Goal: Task Accomplishment & Management: Use online tool/utility

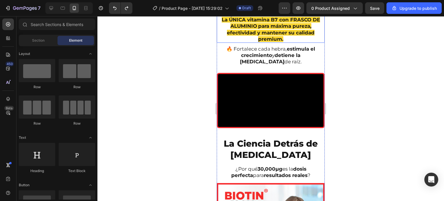
scroll to position [1177, 0]
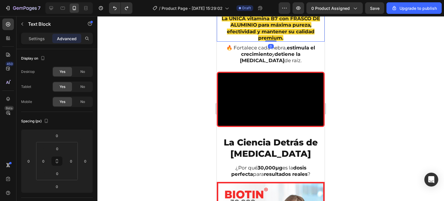
click at [225, 28] on strong "La ÚNICA vitamina B7 con FRASCO DE ALUMINIO" at bounding box center [271, 22] width 98 height 12
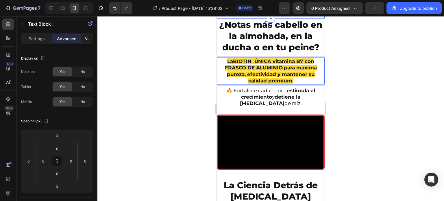
scroll to position [1152, 0]
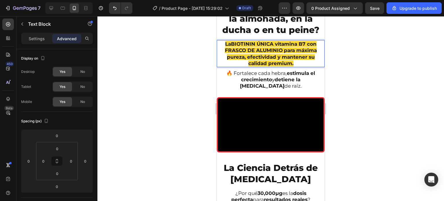
click at [230, 53] on strong "LaBIOTININ ÚNICA vitamina B7 con FRASCO DE ALUMINIO" at bounding box center [271, 47] width 92 height 12
click at [250, 53] on strong "BIOTININ ÚNICA vitamina B7 con FRASCO DE ALUMINIO" at bounding box center [269, 47] width 89 height 12
click at [242, 53] on strong "BIOTININ es la ÚNICA vitamina B7 con FRASCO DE ALUMINIO" at bounding box center [270, 47] width 99 height 12
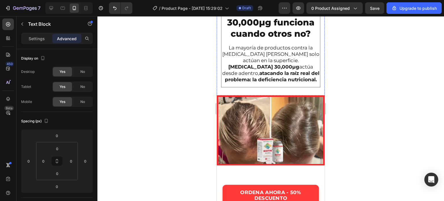
scroll to position [878, 0]
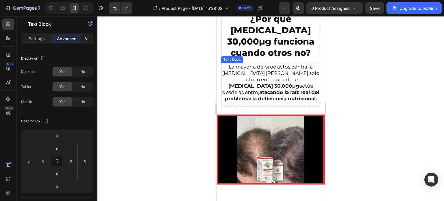
click at [252, 83] on strong "BIOTIN 30,000μg" at bounding box center [263, 86] width 71 height 6
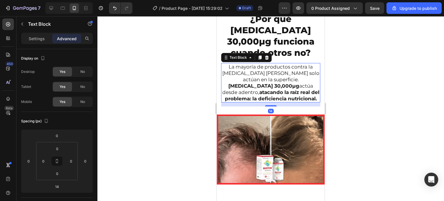
click at [252, 83] on strong "BIOTIN 30,000μg" at bounding box center [263, 86] width 71 height 6
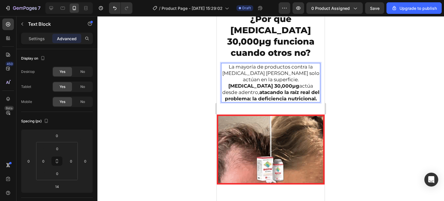
click at [251, 83] on strong "BIOTIN 30,000μg" at bounding box center [263, 86] width 71 height 6
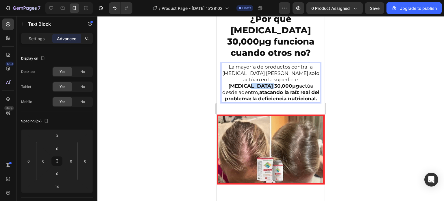
drag, startPoint x: 251, startPoint y: 73, endPoint x: 274, endPoint y: 75, distance: 23.2
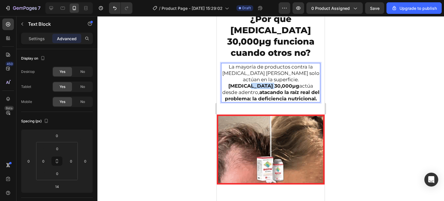
click at [274, 75] on p "La mayoría de productos contra la caída del cabello solo actúan en la superfici…" at bounding box center [271, 83] width 98 height 38
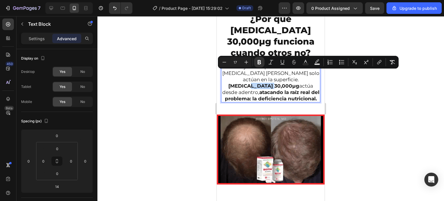
copy strong "30,000μg"
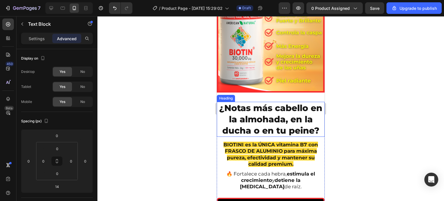
scroll to position [1156, 0]
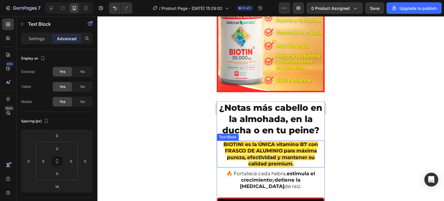
click at [240, 141] on strong "BIOTINI es la ÚNICA vitamina B7 con FRASCO DE ALUMINIO" at bounding box center [270, 147] width 95 height 12
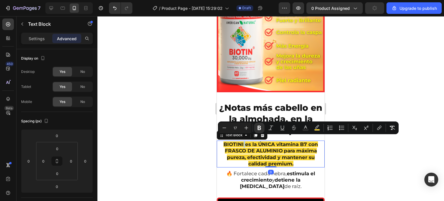
click at [240, 141] on strong "BIOTINI es la ÚNICA vitamina B7 con FRASCO DE ALUMINIO" at bounding box center [270, 147] width 95 height 12
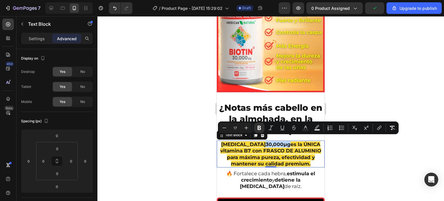
drag, startPoint x: 263, startPoint y: 138, endPoint x: 469, endPoint y: 150, distance: 206.7
click at [238, 141] on p "BIOTIN 30,000μg es la ÚNICA vitamina B7 con FRASCO DE ALUMINIO para máxima pure…" at bounding box center [270, 153] width 107 height 25
click at [315, 129] on icon "Editor contextual toolbar" at bounding box center [317, 128] width 6 height 6
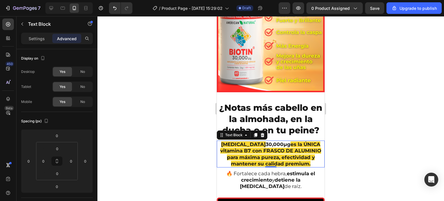
click at [257, 154] on strong "para máxima pureza, efectividad y mantener su calidad premium." at bounding box center [271, 160] width 88 height 12
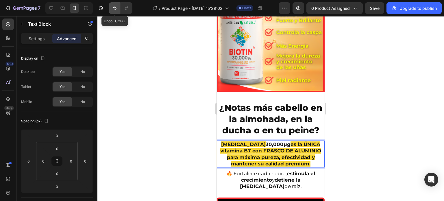
click at [117, 9] on icon "Undo/Redo" at bounding box center [115, 8] width 6 height 6
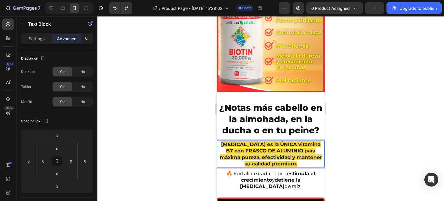
click at [242, 141] on strong "BIOTIN es la ÚNICA vitamina B7 con FRASCO DE ALUMINIO" at bounding box center [270, 147] width 99 height 12
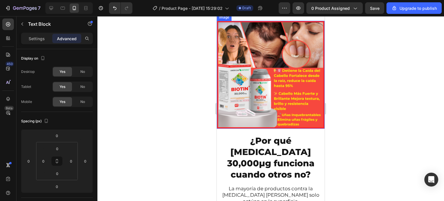
scroll to position [810, 0]
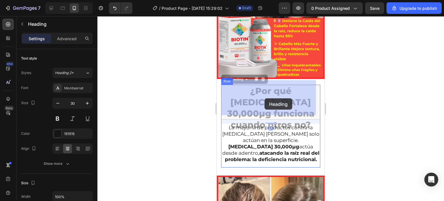
drag, startPoint x: 261, startPoint y: 98, endPoint x: 264, endPoint y: 98, distance: 3.2
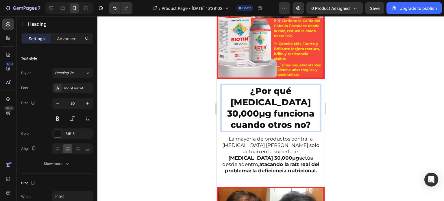
click at [264, 98] on h2 "¿Por qué BIOTIN 30,000μg funciona cuando otros no?" at bounding box center [270, 108] width 99 height 46
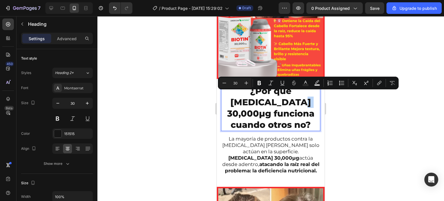
drag, startPoint x: 265, startPoint y: 98, endPoint x: 256, endPoint y: 98, distance: 9.8
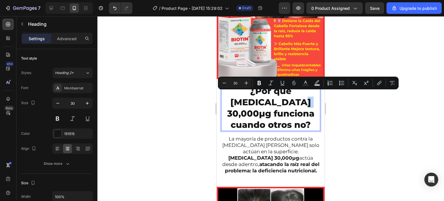
click at [256, 98] on p "¿Por qué BIOTIN 30,000μg funciona cuando otros no?" at bounding box center [271, 107] width 98 height 45
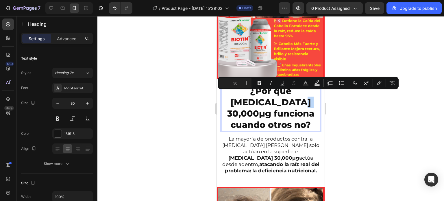
copy p "μg"
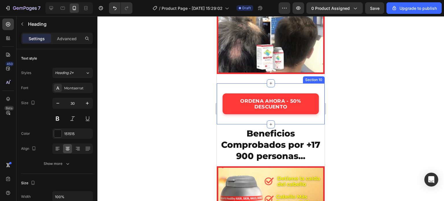
type input "16"
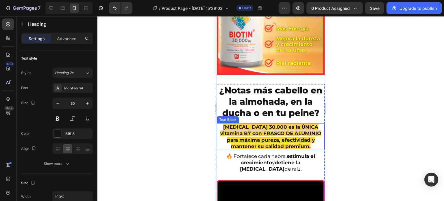
scroll to position [1186, 0]
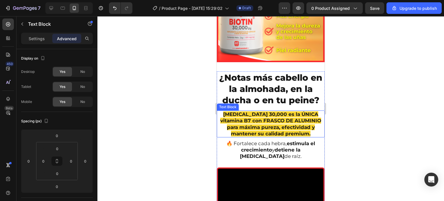
click at [254, 111] on strong "BIOTIN 30,000 es la ÚNICA vitamina B7 con FRASCO DE ALUMINIO" at bounding box center [270, 117] width 101 height 12
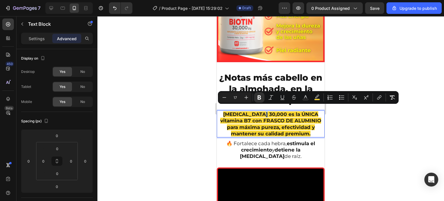
click at [255, 111] on strong "BIOTIN 30,000 es la ÚNICA vitamina B7 con FRASCO DE ALUMINIO" at bounding box center [270, 117] width 101 height 12
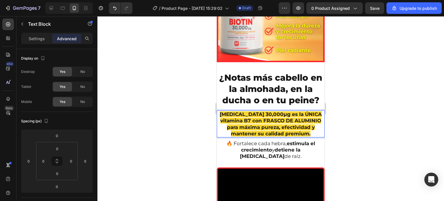
click at [341, 94] on div at bounding box center [270, 108] width 347 height 185
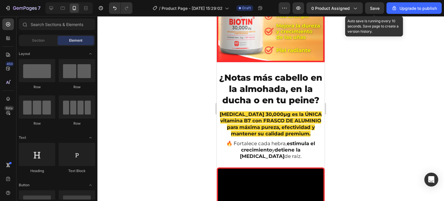
click at [374, 9] on span "Save" at bounding box center [375, 8] width 10 height 5
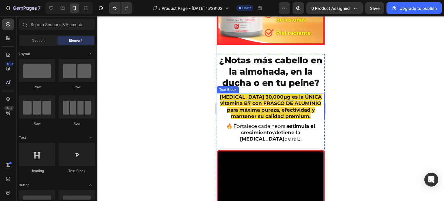
scroll to position [1207, 0]
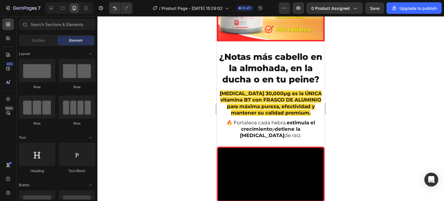
click at [361, 114] on div at bounding box center [270, 108] width 347 height 185
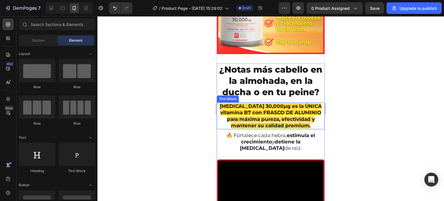
scroll to position [1184, 0]
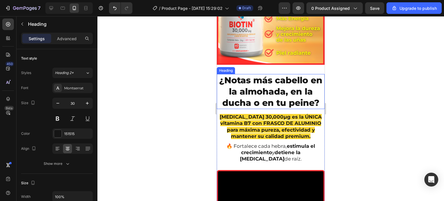
click at [218, 75] on h2 "¿Notas más cabello en la almohada, en la ducha o en tu peine?" at bounding box center [271, 91] width 108 height 35
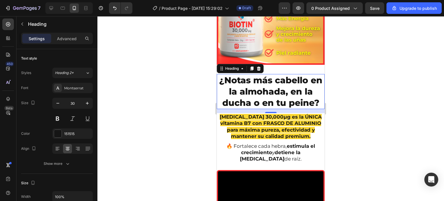
click at [348, 97] on div at bounding box center [270, 108] width 347 height 185
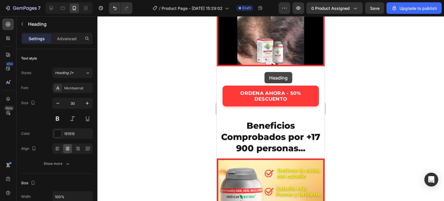
scroll to position [981, 0]
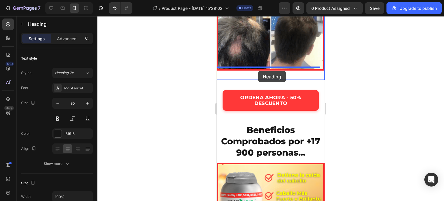
drag, startPoint x: 253, startPoint y: 93, endPoint x: 258, endPoint y: 71, distance: 23.0
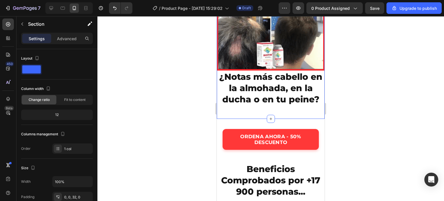
click at [231, 113] on div "Image ¿Notas más cabello en la almohada, en la ducha o en tu peine? Heading Sec…" at bounding box center [271, 60] width 108 height 118
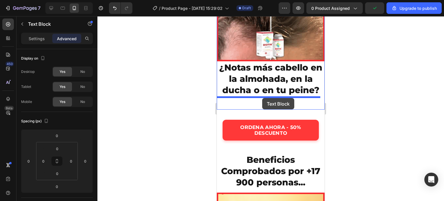
scroll to position [990, 0]
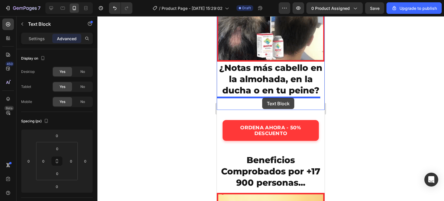
drag, startPoint x: 258, startPoint y: 118, endPoint x: 262, endPoint y: 98, distance: 20.4
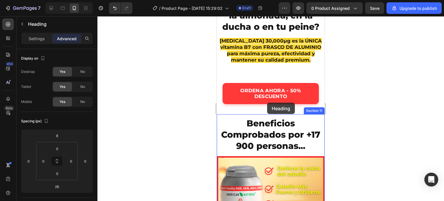
scroll to position [1016, 0]
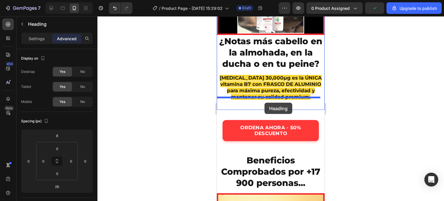
drag, startPoint x: 261, startPoint y: 123, endPoint x: 264, endPoint y: 103, distance: 20.2
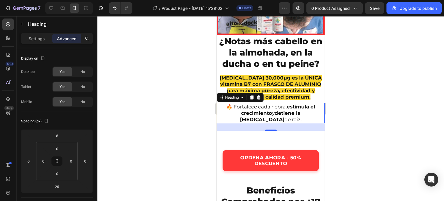
click at [197, 115] on div at bounding box center [270, 108] width 347 height 185
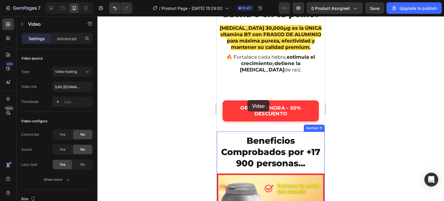
scroll to position [1037, 0]
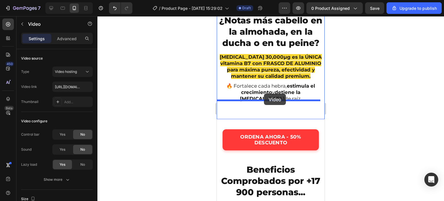
drag, startPoint x: 240, startPoint y: 112, endPoint x: 264, endPoint y: 94, distance: 29.7
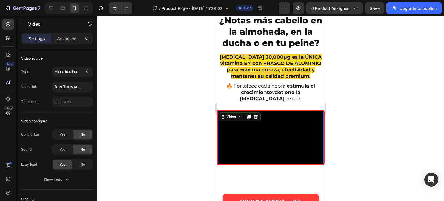
click at [199, 100] on div at bounding box center [270, 108] width 347 height 185
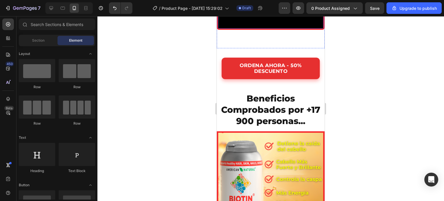
scroll to position [1172, 0]
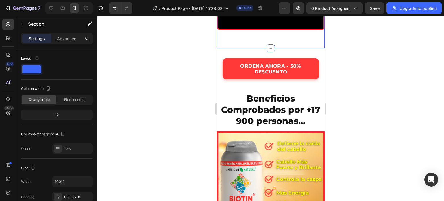
click at [65, 38] on p "Advanced" at bounding box center [67, 39] width 20 height 6
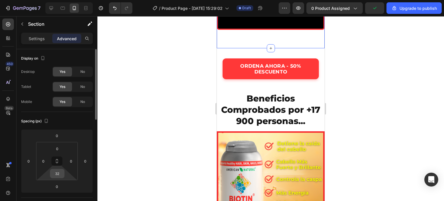
click at [58, 176] on input "32" at bounding box center [57, 173] width 12 height 9
type input "0"
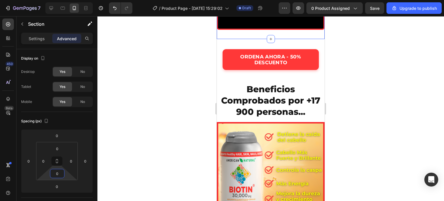
click at [178, 119] on div at bounding box center [270, 108] width 347 height 185
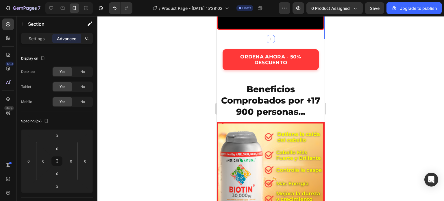
click at [275, 77] on div "ORDENA AHORA - 50% DESCUENTO Custom Code Section 10" at bounding box center [271, 59] width 108 height 41
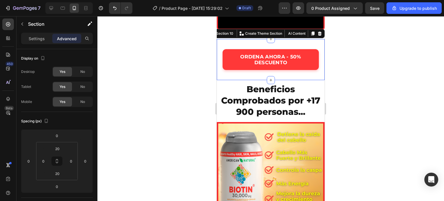
click at [184, 79] on div at bounding box center [270, 108] width 347 height 185
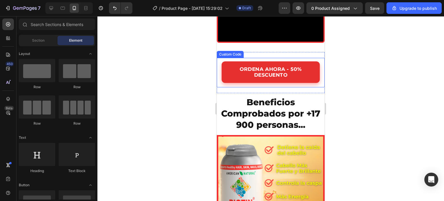
scroll to position [1193, 0]
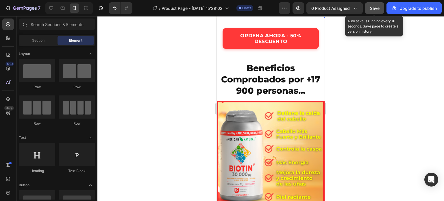
click at [375, 8] on span "Save" at bounding box center [375, 8] width 10 height 5
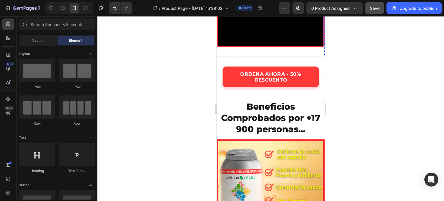
scroll to position [1156, 0]
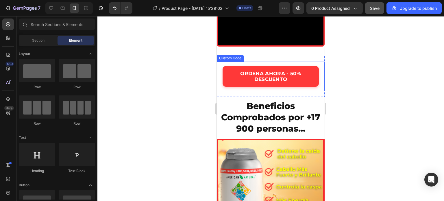
click at [220, 91] on div "ORDENA AHORA - 50% DESCUENTO" at bounding box center [271, 77] width 108 height 30
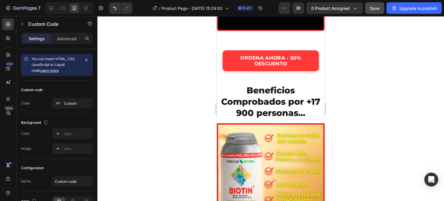
scroll to position [1174, 0]
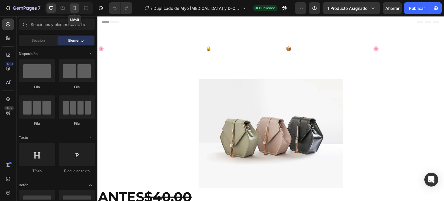
click at [73, 9] on icon at bounding box center [74, 8] width 6 height 6
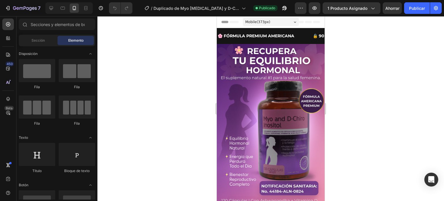
click at [361, 71] on div at bounding box center [270, 108] width 347 height 185
click at [362, 74] on div at bounding box center [270, 108] width 347 height 185
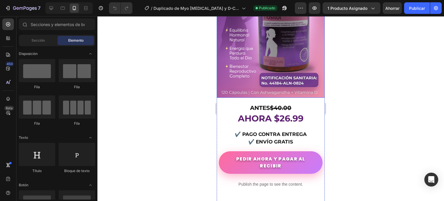
scroll to position [116, 0]
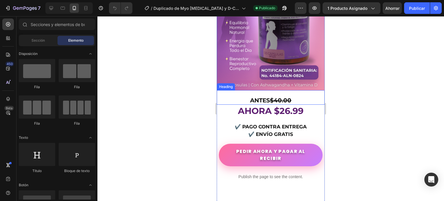
click at [259, 96] on h2 "ANTES $40.00" at bounding box center [271, 100] width 108 height 9
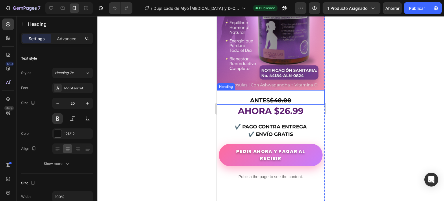
click at [259, 96] on h2 "ANTES $40.00" at bounding box center [271, 100] width 108 height 9
click at [283, 97] on s "$40.00" at bounding box center [280, 100] width 21 height 7
click at [288, 97] on s "$40.00" at bounding box center [280, 100] width 21 height 7
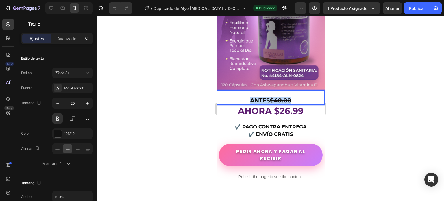
drag, startPoint x: 289, startPoint y: 92, endPoint x: 241, endPoint y: 92, distance: 48.0
click at [241, 97] on p "ANTES $40.00" at bounding box center [270, 101] width 107 height 8
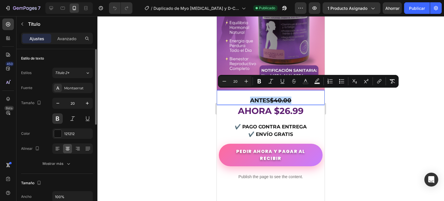
scroll to position [29, 0]
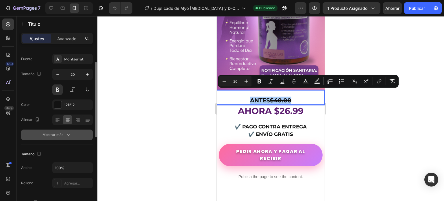
click at [66, 136] on icon "button" at bounding box center [69, 135] width 6 height 6
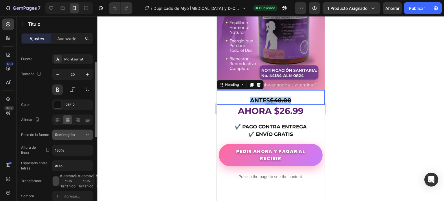
click at [79, 135] on div "Seminegrita" at bounding box center [69, 134] width 29 height 5
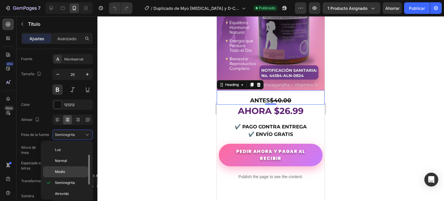
scroll to position [44, 0]
click at [69, 181] on font "Extra Bold" at bounding box center [63, 181] width 17 height 4
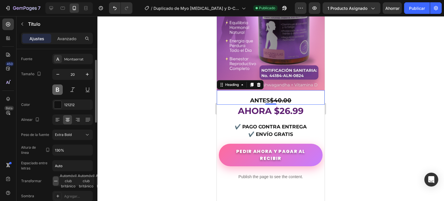
click at [61, 90] on button at bounding box center [57, 89] width 10 height 10
click at [188, 98] on div at bounding box center [270, 108] width 347 height 185
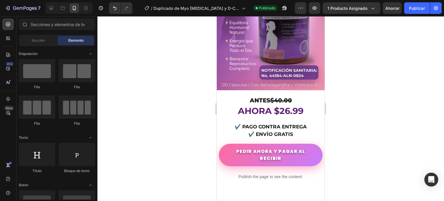
click at [188, 98] on div at bounding box center [270, 108] width 347 height 185
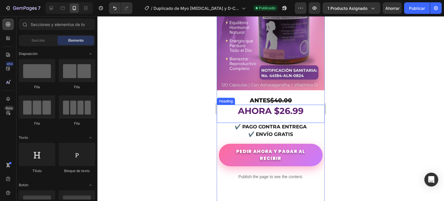
click at [302, 105] on h2 "AHORA $26.99" at bounding box center [271, 111] width 108 height 12
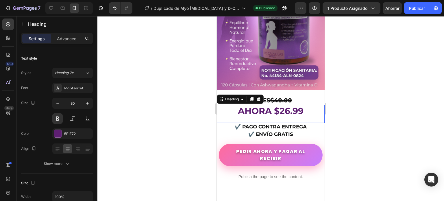
click at [302, 105] on h2 "AHORA $26.99" at bounding box center [271, 111] width 108 height 12
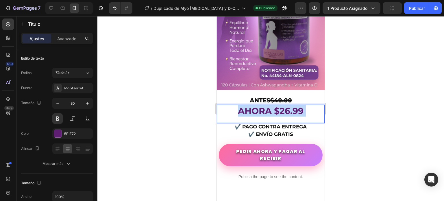
drag, startPoint x: 302, startPoint y: 105, endPoint x: 245, endPoint y: 104, distance: 56.4
click at [245, 105] on p "AHORA $26.99" at bounding box center [270, 110] width 107 height 11
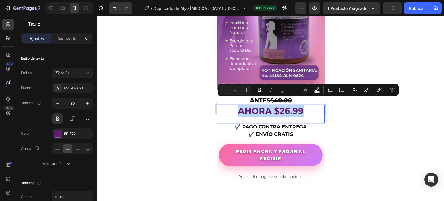
drag, startPoint x: 300, startPoint y: 103, endPoint x: 234, endPoint y: 104, distance: 65.6
click at [234, 105] on p "AHORA $26.99" at bounding box center [270, 110] width 107 height 11
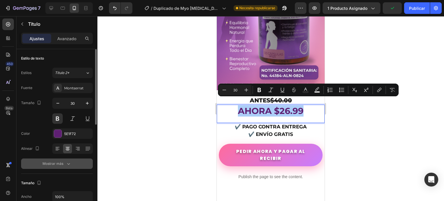
click at [67, 161] on icon "button" at bounding box center [69, 164] width 6 height 6
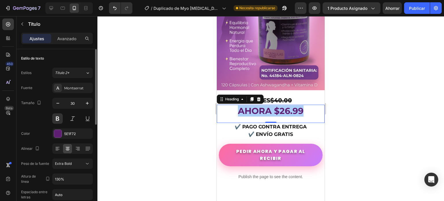
click at [170, 131] on div at bounding box center [270, 108] width 347 height 185
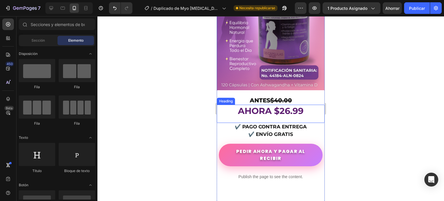
click at [275, 105] on p "AHORA $26.99" at bounding box center [270, 110] width 107 height 11
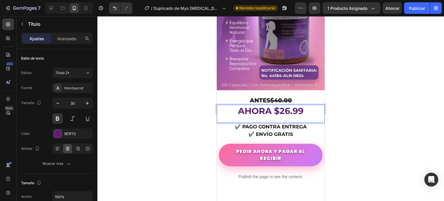
click at [303, 105] on p "AHORA $26.99" at bounding box center [270, 110] width 107 height 11
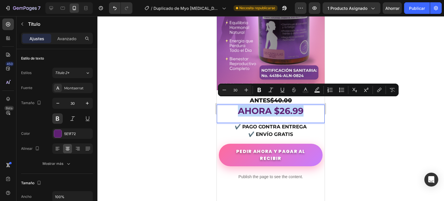
drag, startPoint x: 303, startPoint y: 105, endPoint x: 237, endPoint y: 105, distance: 65.6
click at [237, 105] on p "AHORA $26.99" at bounding box center [270, 110] width 107 height 11
click at [55, 118] on button at bounding box center [57, 118] width 10 height 10
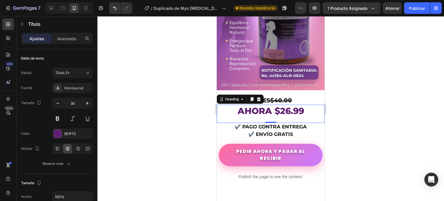
click at [200, 104] on div at bounding box center [270, 108] width 347 height 185
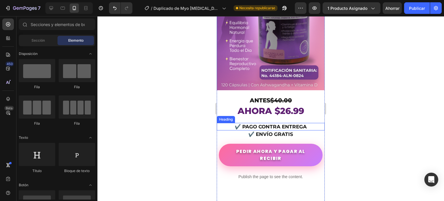
click at [304, 123] on h2 "✔️ PAGO CONTRA ENTREGA" at bounding box center [271, 127] width 108 height 8
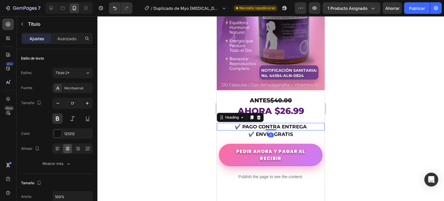
click at [304, 123] on h2 "✔️ PAGO CONTRA ENTREGA" at bounding box center [271, 127] width 108 height 8
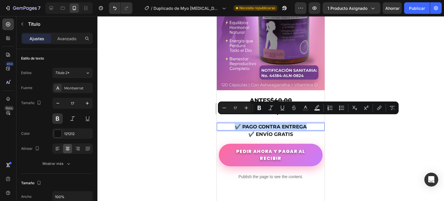
drag, startPoint x: 305, startPoint y: 120, endPoint x: 232, endPoint y: 121, distance: 72.3
click at [232, 123] on p "✔️ PAGO CONTRA ENTREGA" at bounding box center [270, 126] width 107 height 6
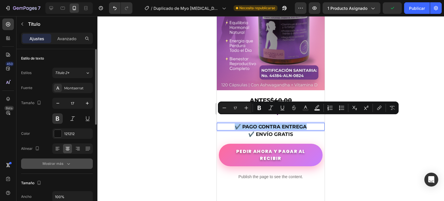
click at [62, 159] on button "Mostrar más" at bounding box center [57, 163] width 72 height 10
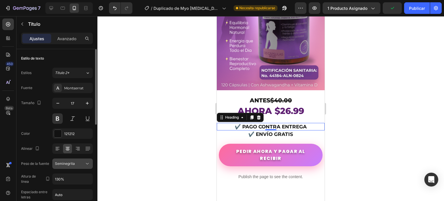
click at [79, 162] on div "Seminegrita" at bounding box center [69, 163] width 29 height 5
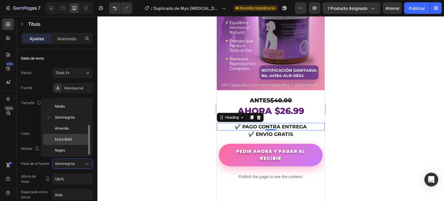
click at [70, 139] on font "Extra Bold" at bounding box center [63, 139] width 17 height 4
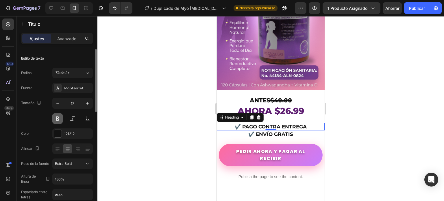
click at [59, 119] on button at bounding box center [57, 118] width 10 height 10
click at [200, 126] on div at bounding box center [270, 108] width 347 height 185
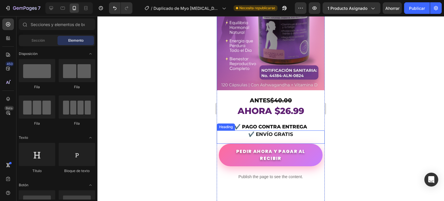
click at [293, 130] on h2 "✔️ ENVÍO GRATIS" at bounding box center [271, 134] width 108 height 8
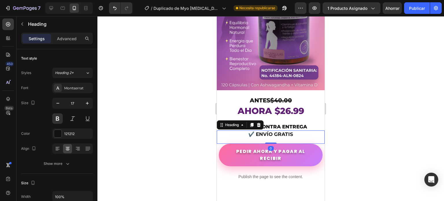
click at [293, 130] on h2 "✔️ ENVÍO GRATIS" at bounding box center [271, 134] width 108 height 8
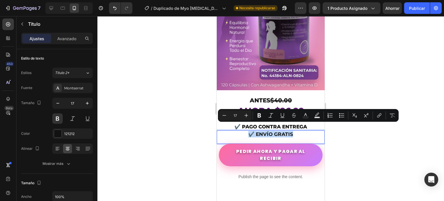
drag, startPoint x: 293, startPoint y: 125, endPoint x: 247, endPoint y: 129, distance: 46.2
click at [247, 131] on p "✔️ ENVÍO GRATIS" at bounding box center [270, 134] width 107 height 6
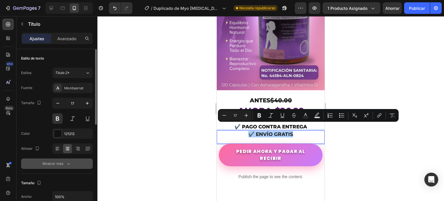
click at [73, 164] on button "Mostrar más" at bounding box center [57, 163] width 72 height 10
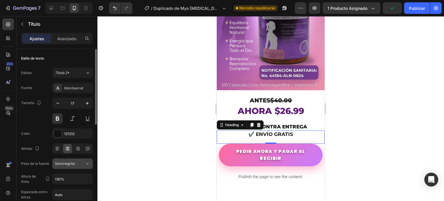
click at [80, 164] on div "Seminegrita" at bounding box center [69, 163] width 29 height 5
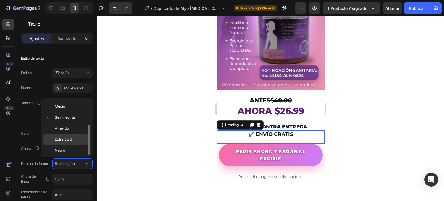
click at [68, 145] on div "Extra Bold" at bounding box center [65, 150] width 45 height 11
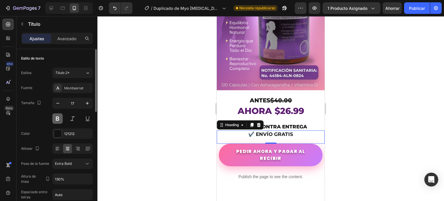
click at [59, 120] on button at bounding box center [57, 118] width 10 height 10
click at [194, 135] on div at bounding box center [270, 108] width 347 height 185
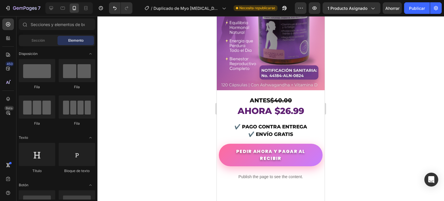
click at [360, 93] on div at bounding box center [270, 108] width 347 height 185
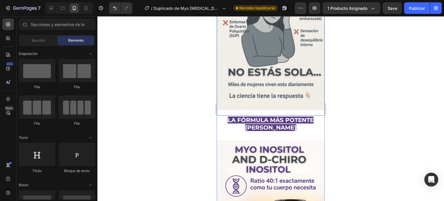
scroll to position [405, 0]
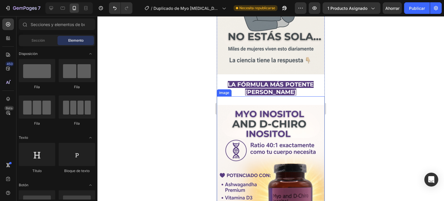
click at [194, 90] on div at bounding box center [270, 108] width 347 height 185
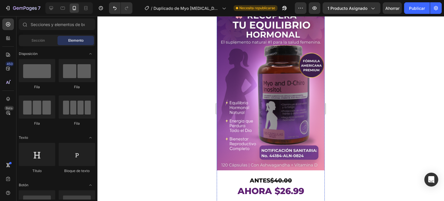
scroll to position [0, 0]
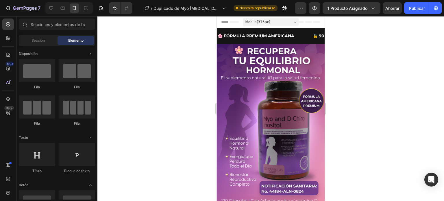
click at [369, 97] on div at bounding box center [270, 108] width 347 height 185
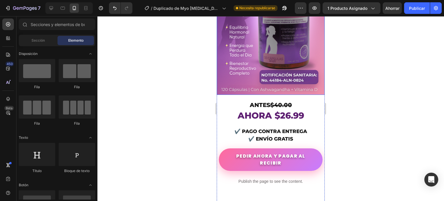
scroll to position [116, 0]
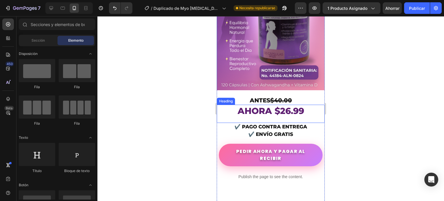
click at [192, 79] on div at bounding box center [270, 108] width 347 height 185
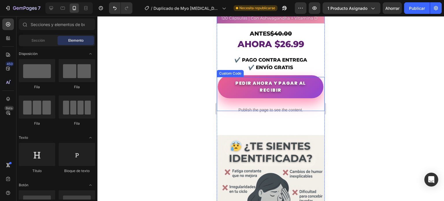
scroll to position [231, 0]
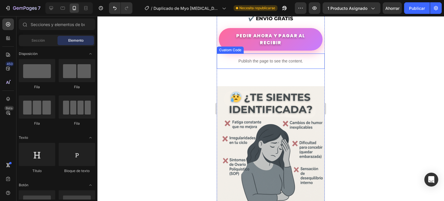
click at [256, 58] on p "Publish the page to see the content." at bounding box center [271, 61] width 108 height 6
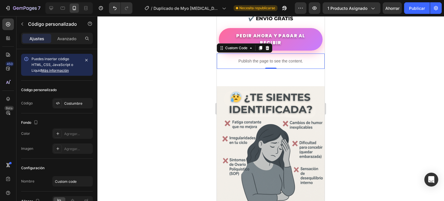
click at [185, 62] on div at bounding box center [270, 108] width 347 height 185
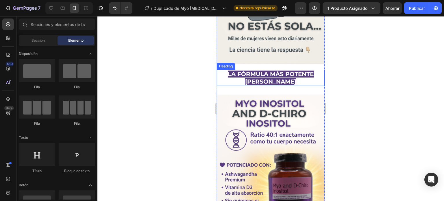
scroll to position [434, 0]
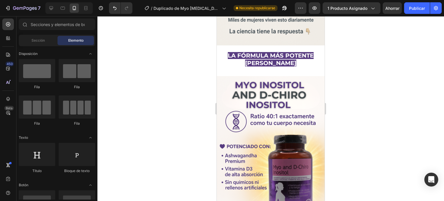
click at [336, 51] on div at bounding box center [270, 108] width 347 height 185
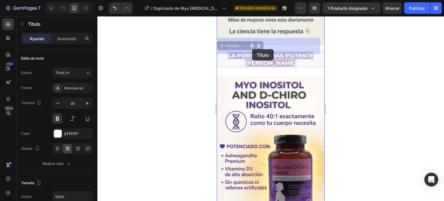
drag, startPoint x: 290, startPoint y: 50, endPoint x: 252, endPoint y: 49, distance: 38.2
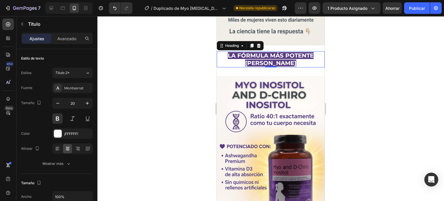
click at [197, 54] on div at bounding box center [270, 108] width 347 height 185
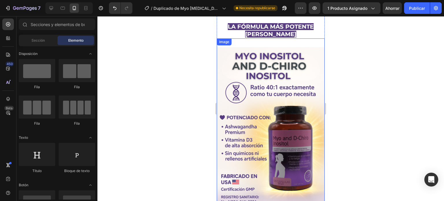
scroll to position [405, 0]
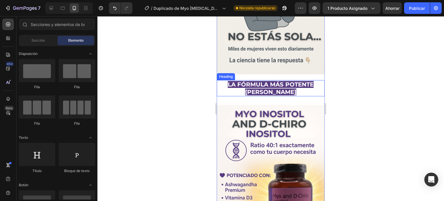
click at [228, 81] on span "LA FÓRMULA MÁS POTENTE" at bounding box center [271, 84] width 86 height 7
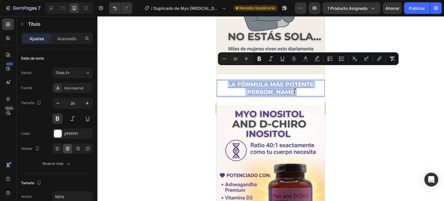
drag, startPoint x: 225, startPoint y: 71, endPoint x: 290, endPoint y: 81, distance: 66.1
click at [290, 81] on p "LA FÓRMULA MÁS POTENTE [PERSON_NAME]" at bounding box center [270, 88] width 107 height 15
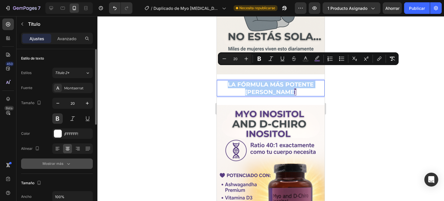
click at [66, 164] on icon "button" at bounding box center [69, 164] width 6 height 6
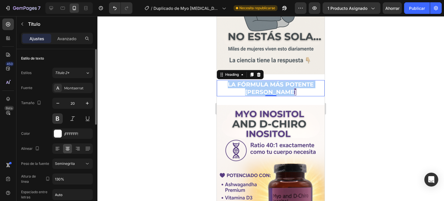
scroll to position [29, 0]
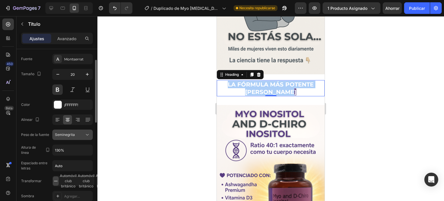
click at [85, 136] on icon at bounding box center [87, 135] width 6 height 6
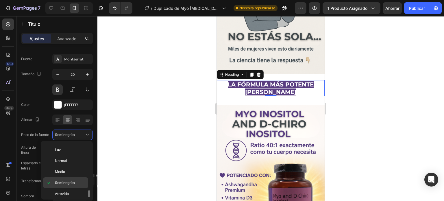
scroll to position [44, 0]
click at [73, 179] on p "Extra Bold" at bounding box center [70, 181] width 31 height 5
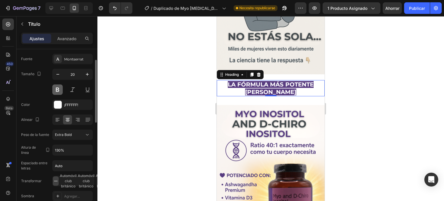
click at [57, 89] on button at bounding box center [57, 89] width 10 height 10
click at [188, 70] on div at bounding box center [270, 108] width 347 height 185
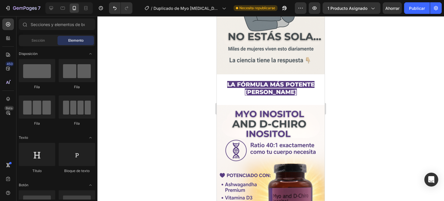
click at [188, 70] on div at bounding box center [270, 108] width 347 height 185
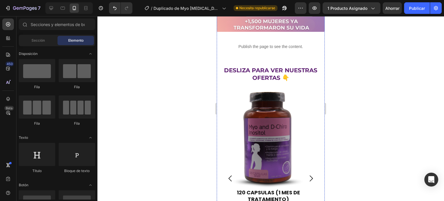
scroll to position [1590, 0]
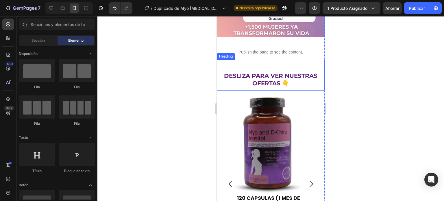
click at [223, 88] on h2 "DESLIZA PARA VER NUESTRAS OFERTAS 👇" at bounding box center [271, 79] width 108 height 16
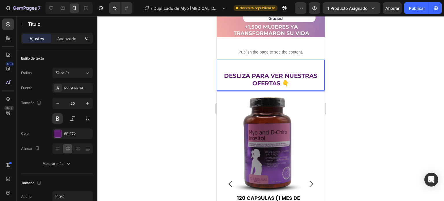
click at [223, 88] on h2 "DESLIZA PARA VER NUESTRAS OFERTAS 👇" at bounding box center [271, 79] width 108 height 16
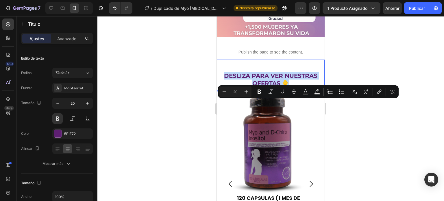
drag, startPoint x: 223, startPoint y: 104, endPoint x: 285, endPoint y: 114, distance: 62.7
click at [285, 87] on p "DESLIZA PARA VER NUESTRAS OFERTAS 👇" at bounding box center [270, 79] width 107 height 15
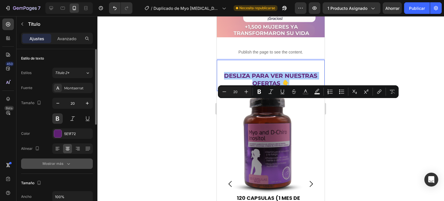
click at [68, 167] on button "Mostrar más" at bounding box center [57, 163] width 72 height 10
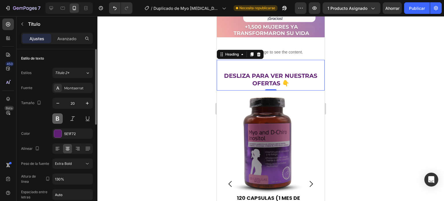
click at [55, 117] on button at bounding box center [57, 118] width 10 height 10
click at [186, 92] on div at bounding box center [270, 108] width 347 height 185
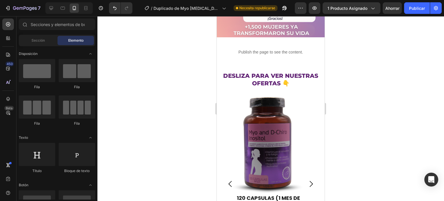
click at [186, 92] on div at bounding box center [270, 108] width 347 height 185
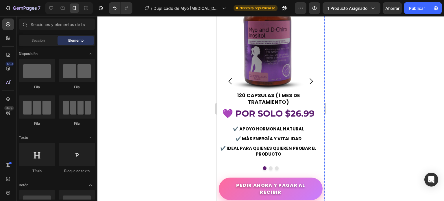
scroll to position [1734, 0]
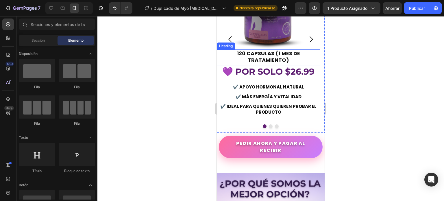
click at [289, 64] on h2 "120 CAPSULAS (1 MES DE TRATAMIENTO)" at bounding box center [268, 56] width 103 height 15
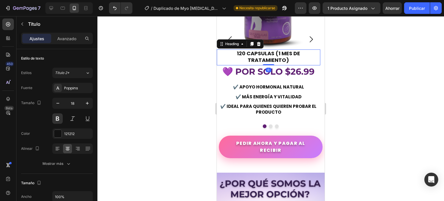
click at [288, 64] on h2 "120 CAPSULAS (1 MES DE TRATAMIENTO)" at bounding box center [268, 56] width 103 height 15
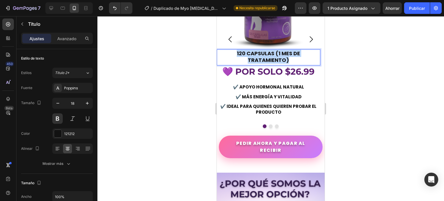
drag, startPoint x: 288, startPoint y: 87, endPoint x: 238, endPoint y: 83, distance: 50.1
click at [238, 64] on p "120 CAPSULAS (1 MES DE TRATAMIENTO)" at bounding box center [268, 57] width 102 height 14
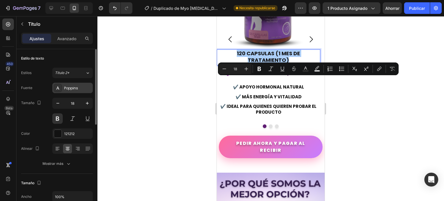
click at [72, 90] on font "Poppins" at bounding box center [71, 88] width 14 height 5
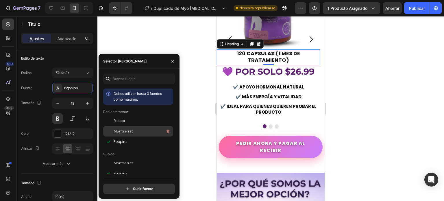
click at [121, 133] on font "Montserrat" at bounding box center [123, 131] width 19 height 4
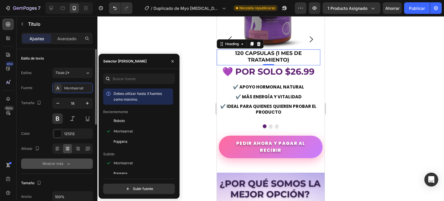
click at [67, 161] on icon "button" at bounding box center [69, 164] width 6 height 6
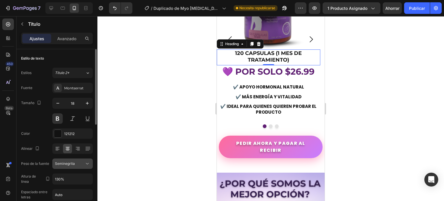
click at [83, 162] on div "Seminegrita" at bounding box center [69, 163] width 29 height 5
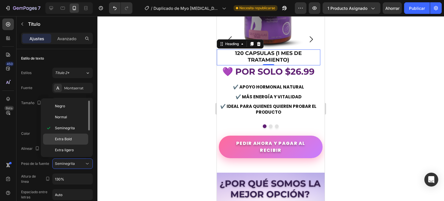
click at [72, 140] on p "Extra Bold" at bounding box center [70, 138] width 31 height 5
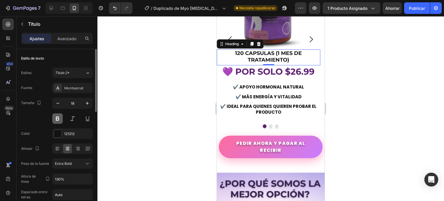
click at [58, 115] on button at bounding box center [57, 118] width 10 height 10
click at [173, 85] on div at bounding box center [270, 108] width 347 height 185
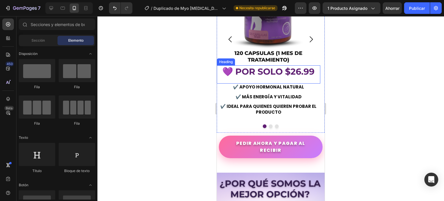
click at [306, 78] on h2 "💜 POR SOLO $26.99" at bounding box center [268, 71] width 103 height 12
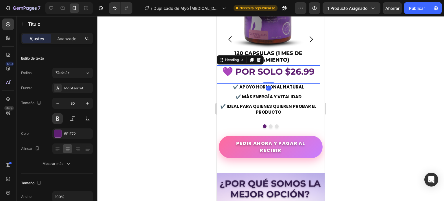
click at [314, 78] on h2 "💜 POR SOLO $26.99" at bounding box center [268, 71] width 103 height 12
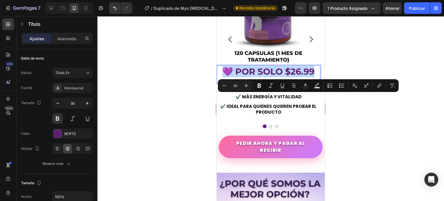
drag, startPoint x: 314, startPoint y: 100, endPoint x: 205, endPoint y: 99, distance: 109.8
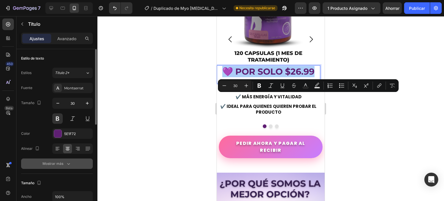
click at [61, 162] on font "Mostrar más" at bounding box center [52, 163] width 21 height 4
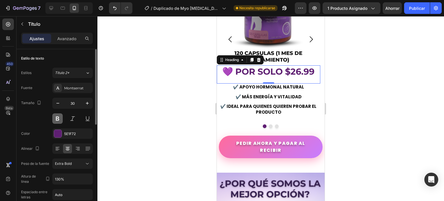
click at [58, 121] on button at bounding box center [57, 118] width 10 height 10
click at [190, 92] on div at bounding box center [270, 108] width 347 height 185
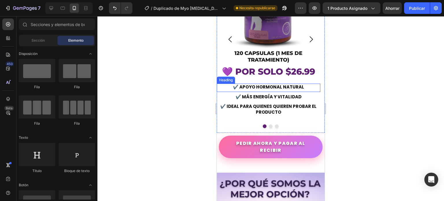
click at [308, 90] on h2 "✔️ APOYO HORMONAL NATURAL" at bounding box center [268, 87] width 103 height 7
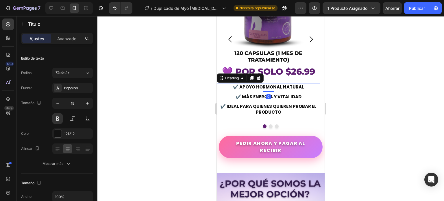
click at [306, 90] on h2 "✔️ APOYO HORMONAL NATURAL" at bounding box center [268, 87] width 103 height 7
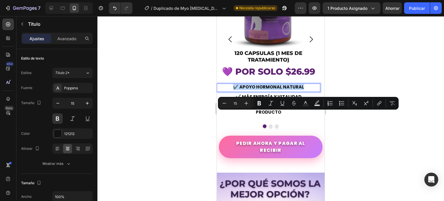
drag, startPoint x: 306, startPoint y: 114, endPoint x: 234, endPoint y: 117, distance: 72.3
click at [234, 90] on p "✔️ APOYO HORMONAL NATURAL" at bounding box center [268, 87] width 102 height 6
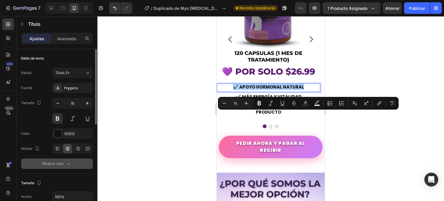
click at [53, 163] on font "Mostrar más" at bounding box center [52, 163] width 21 height 4
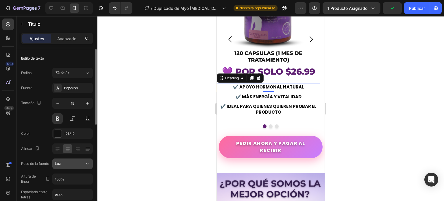
click at [86, 161] on icon at bounding box center [87, 164] width 6 height 6
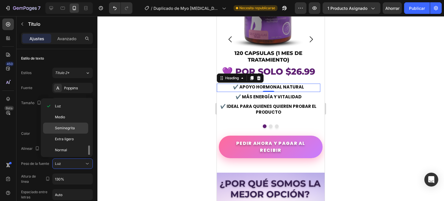
scroll to position [44, 0]
click at [71, 128] on font "Extra Bold" at bounding box center [63, 128] width 17 height 4
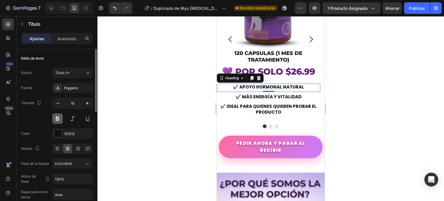
click at [60, 120] on button at bounding box center [57, 118] width 10 height 10
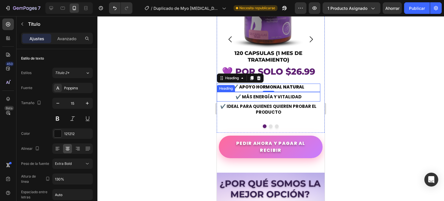
drag, startPoint x: 289, startPoint y: 125, endPoint x: 301, endPoint y: 125, distance: 11.6
click at [290, 100] on h2 "✔️ MÁS ENERGÍA Y VITALIDAD" at bounding box center [268, 96] width 103 height 7
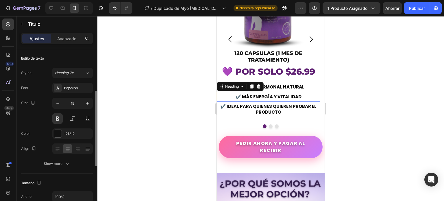
scroll to position [29, 0]
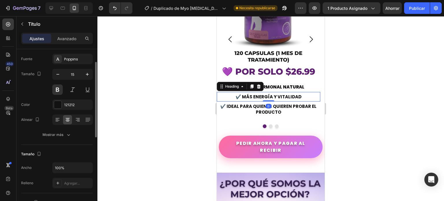
click at [301, 100] on h2 "✔️ MÁS ENERGÍA Y VITALIDAD" at bounding box center [268, 96] width 103 height 7
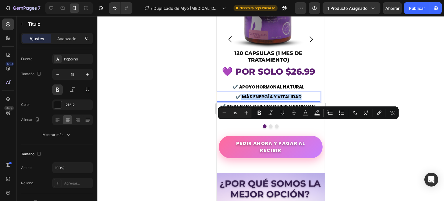
drag, startPoint x: 286, startPoint y: 124, endPoint x: 240, endPoint y: 124, distance: 45.4
click at [240, 100] on p "✔️ MÁS ENERGÍA Y VITALIDAD" at bounding box center [268, 97] width 102 height 6
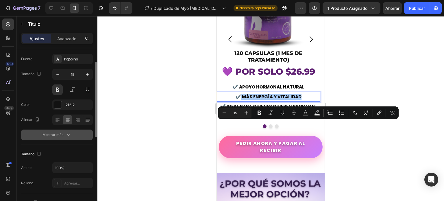
click at [58, 136] on font "Mostrar más" at bounding box center [52, 134] width 21 height 4
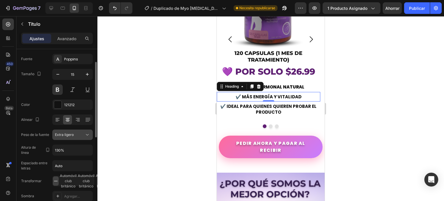
click at [71, 134] on font "Extra ligero" at bounding box center [64, 134] width 19 height 4
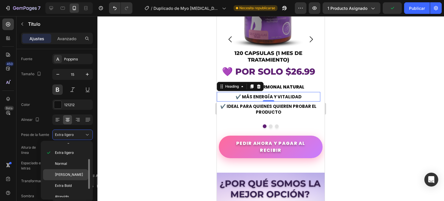
scroll to position [44, 0]
click at [69, 172] on span "Extra Bold" at bounding box center [63, 170] width 17 height 5
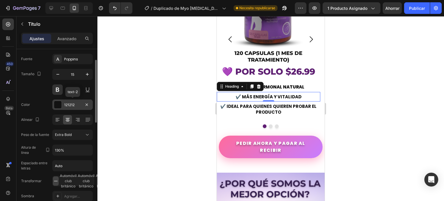
click at [58, 106] on div at bounding box center [58, 105] width 8 height 8
click at [58, 91] on button at bounding box center [57, 89] width 10 height 10
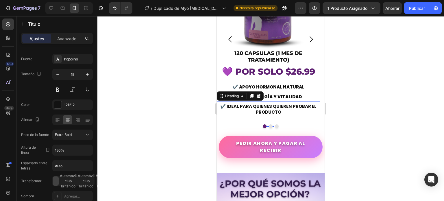
click at [274, 115] on h2 "✔️ IDEAL PARA QUIENES QUIEREN PROBAR EL PRODUCTO" at bounding box center [268, 109] width 103 height 12
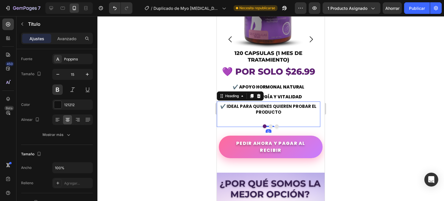
click at [282, 115] on h2 "✔️ IDEAL PARA QUIENES QUIEREN PROBAR EL PRODUCTO" at bounding box center [268, 109] width 103 height 12
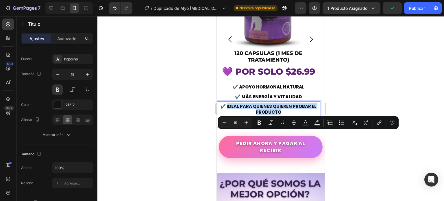
drag, startPoint x: 282, startPoint y: 140, endPoint x: 228, endPoint y: 136, distance: 53.9
click at [228, 115] on p "✔️ IDEAL PARA QUIENES QUIEREN PROBAR EL PRODUCTO" at bounding box center [268, 108] width 102 height 11
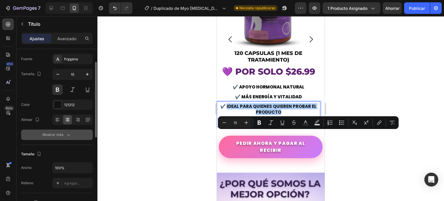
click at [60, 137] on div "Mostrar más" at bounding box center [56, 135] width 29 height 6
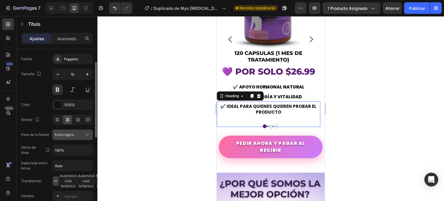
click at [85, 136] on icon at bounding box center [87, 135] width 6 height 6
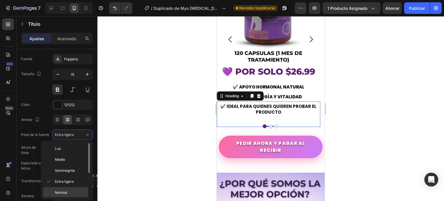
scroll to position [29, 0]
click at [68, 191] on div "Extra Bold" at bounding box center [65, 196] width 45 height 11
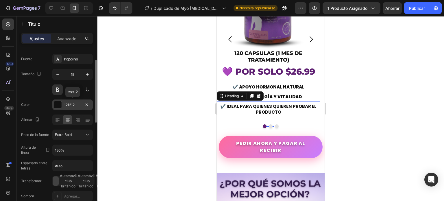
click at [60, 106] on div at bounding box center [58, 105] width 8 height 8
click at [60, 92] on button at bounding box center [57, 89] width 10 height 10
click at [194, 116] on div at bounding box center [270, 108] width 347 height 185
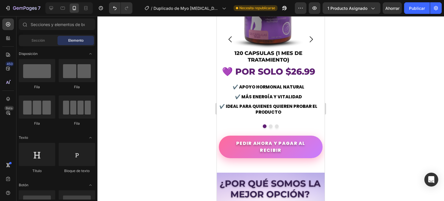
click at [376, 74] on div at bounding box center [270, 108] width 347 height 185
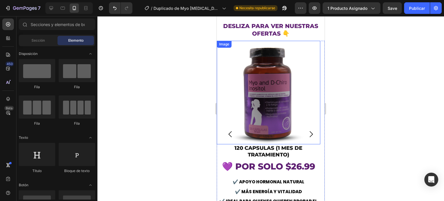
scroll to position [1648, 0]
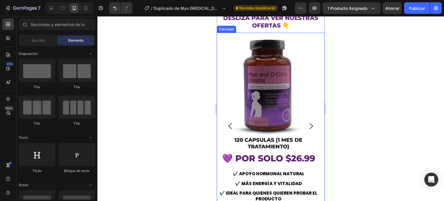
click at [310, 129] on icon "Carousel Next Arrow" at bounding box center [311, 126] width 3 height 6
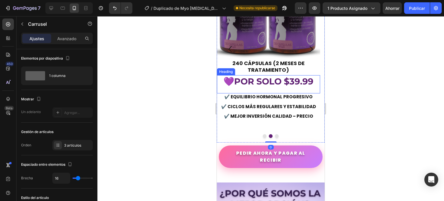
scroll to position [1734, 0]
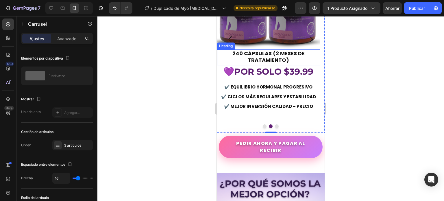
click at [285, 64] on h2 "240 CÁPSULAS (2 MESES DE TRATAMIENTO)" at bounding box center [268, 56] width 103 height 15
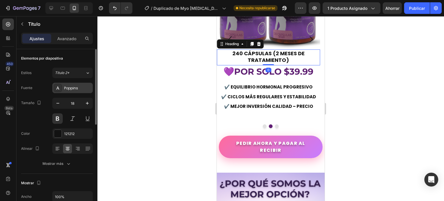
click at [70, 87] on font "Poppins" at bounding box center [71, 88] width 14 height 5
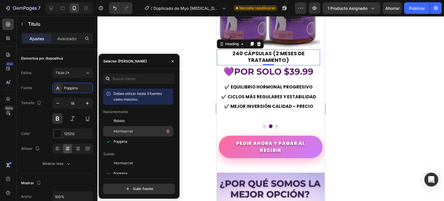
click at [129, 129] on span "Montserrat" at bounding box center [123, 131] width 19 height 5
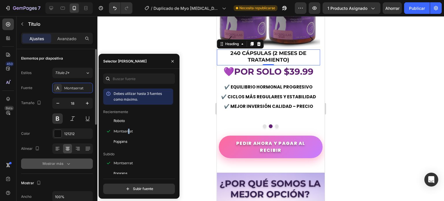
click at [69, 163] on icon "button" at bounding box center [68, 164] width 3 height 2
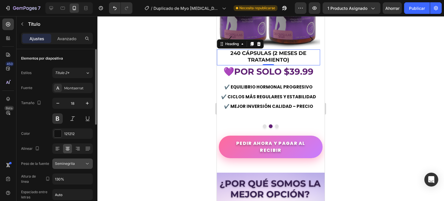
click at [87, 163] on icon at bounding box center [87, 164] width 6 height 6
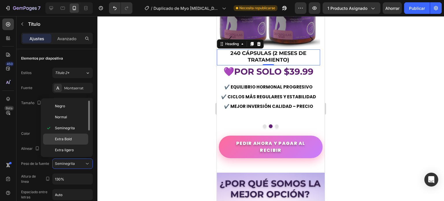
click at [70, 140] on font "Extra Bold" at bounding box center [63, 139] width 17 height 4
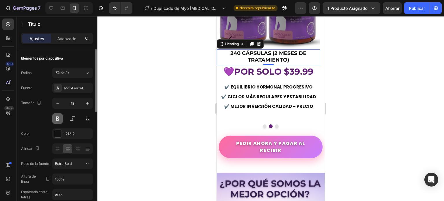
click at [57, 120] on button at bounding box center [57, 118] width 10 height 10
click at [169, 93] on div at bounding box center [270, 108] width 347 height 185
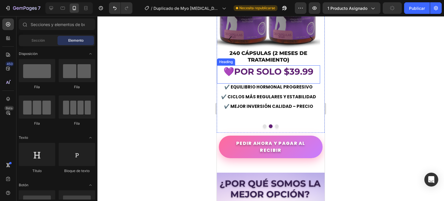
click at [225, 78] on h2 "💜 POR SOLO $39.99" at bounding box center [268, 71] width 103 height 12
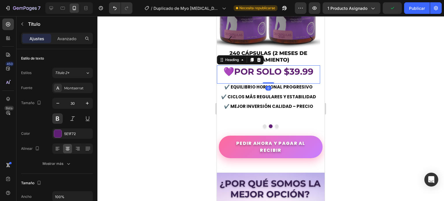
click at [225, 78] on h2 "💜 POR SOLO $39.99" at bounding box center [268, 71] width 103 height 12
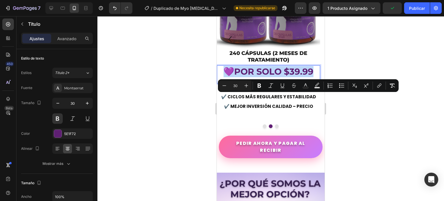
drag, startPoint x: 225, startPoint y: 100, endPoint x: 306, endPoint y: 103, distance: 81.3
click at [306, 77] on p "💜 POR SOLO $39.99" at bounding box center [268, 71] width 102 height 11
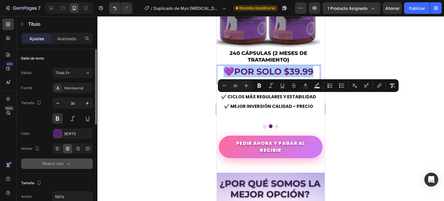
click at [67, 161] on icon "button" at bounding box center [69, 164] width 6 height 6
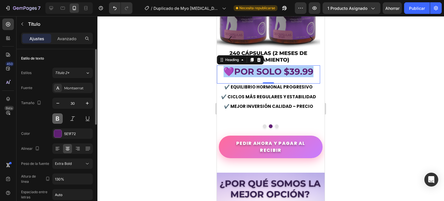
click at [56, 116] on button at bounding box center [57, 118] width 10 height 10
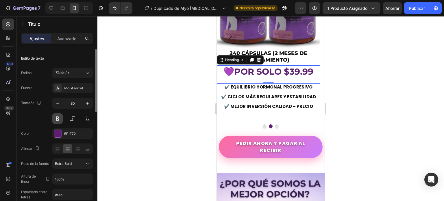
click at [57, 117] on button at bounding box center [57, 118] width 10 height 10
click at [74, 120] on button at bounding box center [72, 118] width 10 height 10
click at [60, 118] on button at bounding box center [57, 118] width 10 height 10
click at [176, 114] on div at bounding box center [270, 108] width 347 height 185
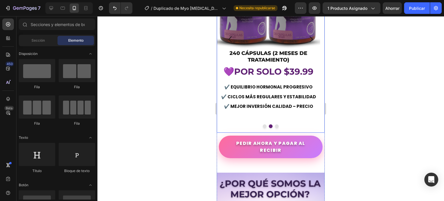
click at [263, 128] on button "Dot" at bounding box center [265, 126] width 4 height 4
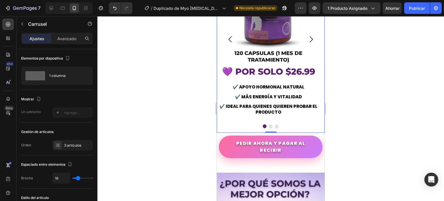
click at [269, 128] on button "Dot" at bounding box center [271, 126] width 4 height 4
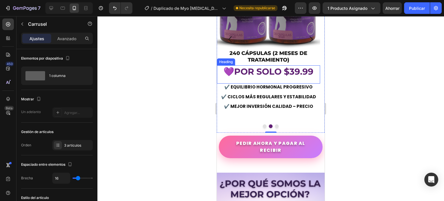
click at [276, 77] on strong "POR SOLO $39.99" at bounding box center [273, 71] width 79 height 11
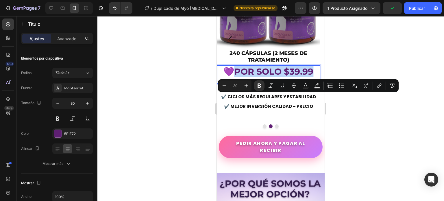
drag, startPoint x: 316, startPoint y: 101, endPoint x: 237, endPoint y: 104, distance: 79.0
click at [237, 77] on p "💜 POR SOLO $39.99" at bounding box center [268, 71] width 102 height 11
click at [260, 86] on icon "Barra de herramientas contextual del editor" at bounding box center [259, 86] width 3 height 4
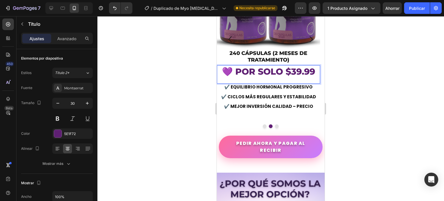
click at [189, 107] on div at bounding box center [270, 108] width 347 height 185
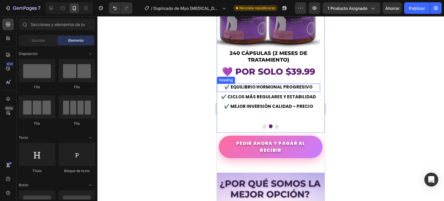
click at [301, 90] on h2 "✔️ EQUILIBRIO HORMONAL PROGRESIVO" at bounding box center [268, 87] width 103 height 7
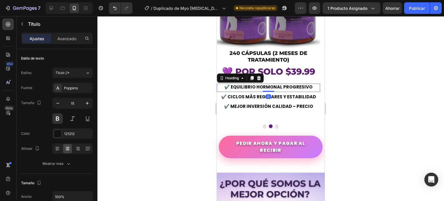
click at [310, 90] on h2 "✔️ EQUILIBRIO HORMONAL PROGRESIVO" at bounding box center [268, 87] width 103 height 7
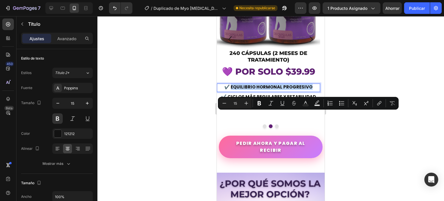
drag, startPoint x: 311, startPoint y: 116, endPoint x: 233, endPoint y: 119, distance: 77.8
click at [233, 92] on div "✔️ EQUILIBRIO HORMONAL PROGRESIVO Heading 0" at bounding box center [268, 88] width 103 height 8
click at [256, 104] on button "Bold" at bounding box center [259, 103] width 10 height 10
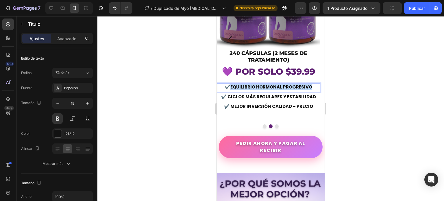
drag, startPoint x: 310, startPoint y: 116, endPoint x: 233, endPoint y: 119, distance: 77.3
click at [233, 92] on div "✔️ EQUILIBRIO HORMONAL PROGRESIVO Heading 0" at bounding box center [268, 88] width 103 height 8
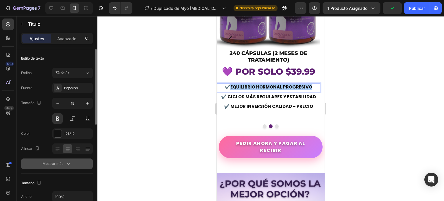
click at [66, 164] on icon "button" at bounding box center [69, 164] width 6 height 6
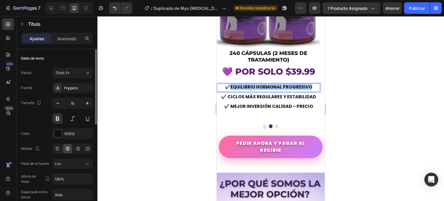
click at [171, 133] on div at bounding box center [270, 108] width 347 height 185
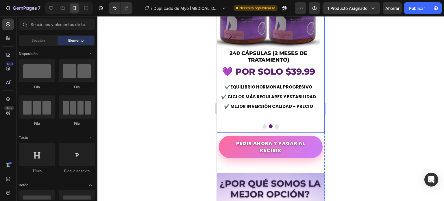
click at [263, 128] on button "Dot" at bounding box center [265, 126] width 4 height 4
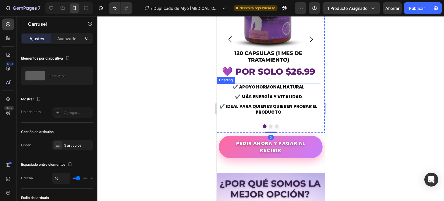
click at [267, 90] on p "✔️ APOYO HORMONAL NATURAL" at bounding box center [268, 87] width 102 height 6
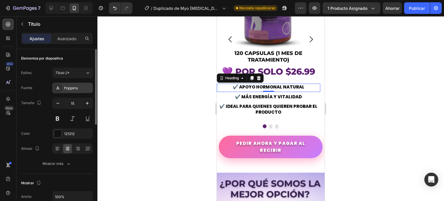
click at [81, 88] on div "Poppins" at bounding box center [77, 88] width 27 height 5
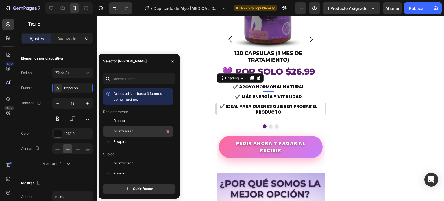
click at [132, 133] on font "Montserrat" at bounding box center [123, 131] width 19 height 4
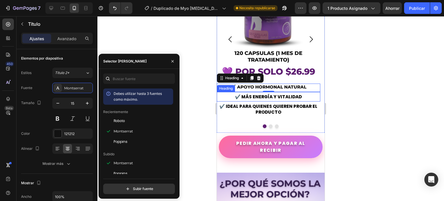
click at [275, 100] on p "✔️ MÁS ENERGÍA Y VITALIDAD" at bounding box center [268, 97] width 102 height 6
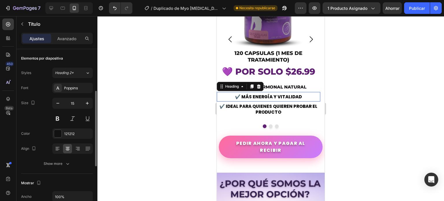
scroll to position [29, 0]
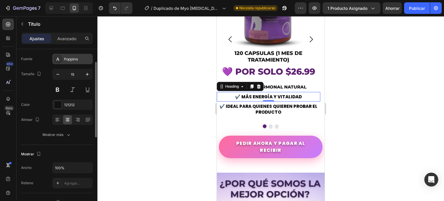
click at [71, 62] on div "Poppins" at bounding box center [72, 59] width 40 height 10
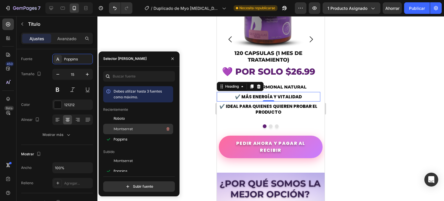
click at [126, 129] on font "Montserrat" at bounding box center [123, 129] width 19 height 4
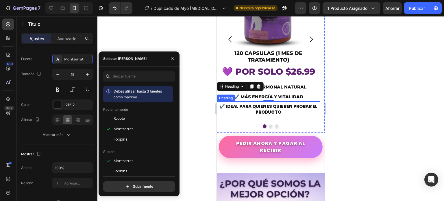
click at [272, 115] on p "✔️ IDEAL PARA QUIENES QUIEREN PROBAR EL PRODUCTO" at bounding box center [268, 108] width 102 height 11
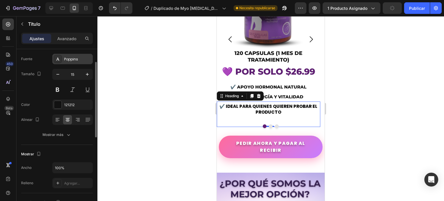
click at [75, 60] on font "Poppins" at bounding box center [71, 59] width 14 height 5
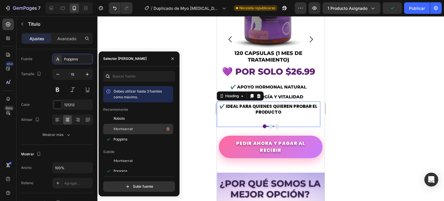
click at [129, 127] on font "Montserrat" at bounding box center [123, 129] width 19 height 4
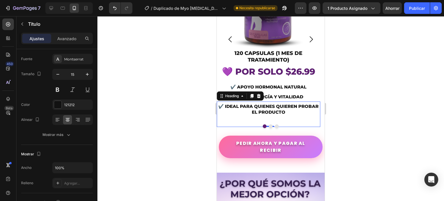
click at [201, 133] on div at bounding box center [270, 108] width 347 height 185
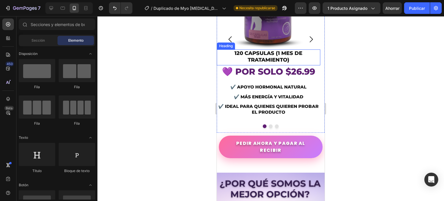
click at [258, 64] on p "120 CAPSULAS (1 MES DE TRATAMIENTO)" at bounding box center [268, 57] width 102 height 14
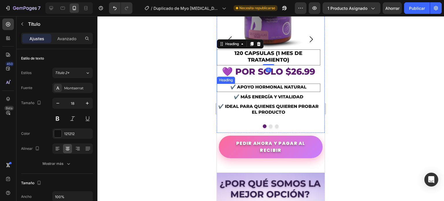
click at [266, 90] on p "✔️ APOYO HORMONAL NATURAL" at bounding box center [268, 87] width 102 height 6
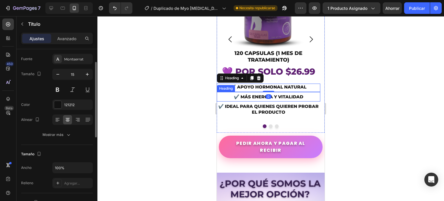
click at [260, 100] on p "✔️ MÁS ENERGÍA Y VITALIDAD" at bounding box center [268, 97] width 102 height 6
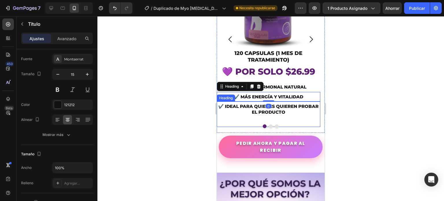
click at [258, 115] on p "✔️ IDEAL PARA QUIENES QUIEREN PROBAR EL PRODUCTO" at bounding box center [268, 108] width 102 height 11
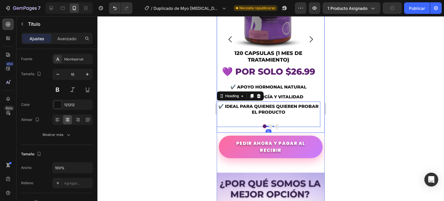
click at [308, 44] on icon "Carousel Next Arrow" at bounding box center [311, 39] width 9 height 9
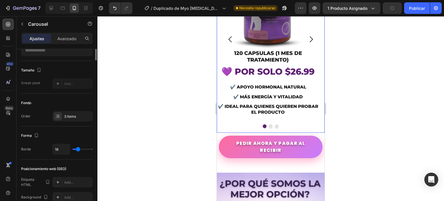
scroll to position [0, 0]
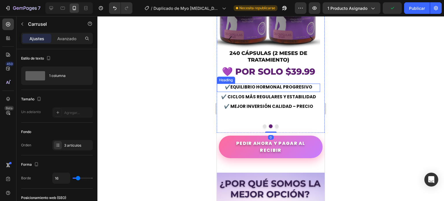
click at [274, 90] on strong "EQUILIBRIO HORMONAL PROGRESIVO" at bounding box center [271, 87] width 82 height 6
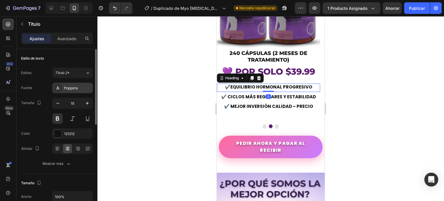
click at [68, 88] on font "Poppins" at bounding box center [71, 88] width 14 height 5
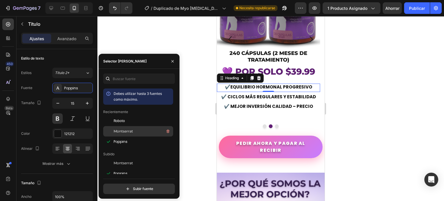
click at [125, 129] on font "Montserrat" at bounding box center [123, 131] width 19 height 4
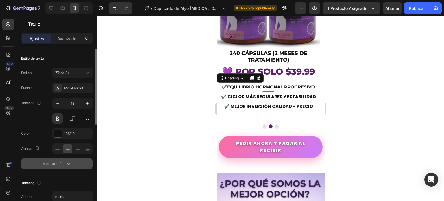
click at [69, 161] on icon "button" at bounding box center [69, 164] width 6 height 6
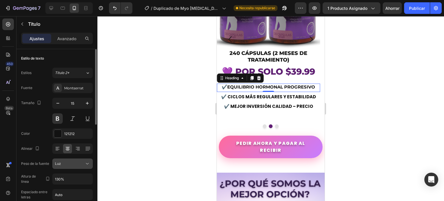
click at [77, 163] on div "Luz" at bounding box center [69, 163] width 29 height 5
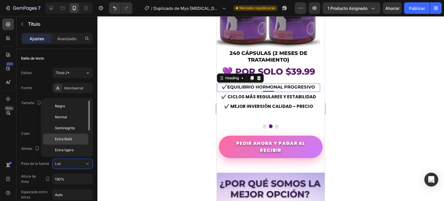
click at [71, 141] on font "Extra Bold" at bounding box center [63, 139] width 17 height 4
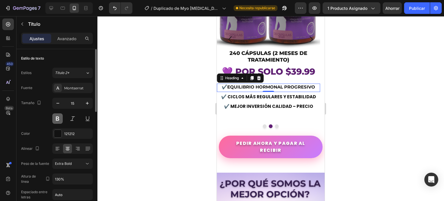
click at [59, 119] on button at bounding box center [57, 118] width 10 height 10
click at [184, 118] on div at bounding box center [270, 108] width 347 height 185
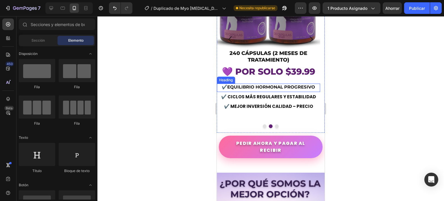
click at [306, 90] on p "✔️ EQUILIBRIO HORMONAL PROGRESIVO" at bounding box center [268, 87] width 102 height 6
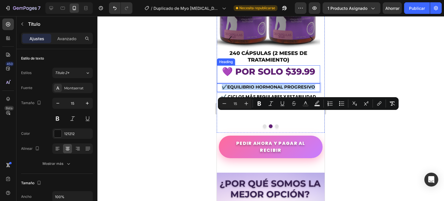
drag, startPoint x: 317, startPoint y: 116, endPoint x: 221, endPoint y: 110, distance: 96.4
click at [261, 103] on icon "Editor contextual toolbar" at bounding box center [259, 104] width 6 height 6
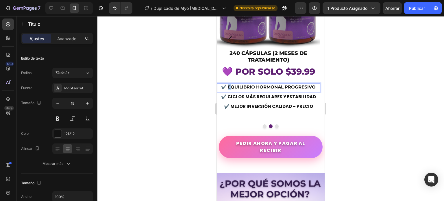
click at [229, 90] on strong "✔️ EQUILIBRIO HORMONAL PROGRESIVO" at bounding box center [268, 86] width 95 height 5
drag, startPoint x: 237, startPoint y: 113, endPoint x: 253, endPoint y: 114, distance: 15.6
click at [238, 90] on strong "✔️ EQUILIBRIO HORMONAL PROGRESIVO" at bounding box center [268, 86] width 95 height 5
drag, startPoint x: 315, startPoint y: 115, endPoint x: 230, endPoint y: 113, distance: 85.9
click at [230, 90] on strong "✔️ EQUILIBRIO HORMONAL PROGRESIVO" at bounding box center [268, 86] width 95 height 5
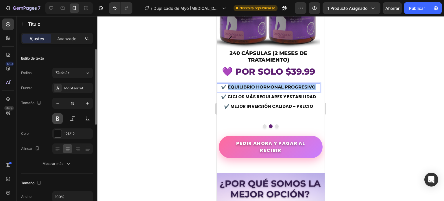
click at [59, 120] on button at bounding box center [57, 118] width 10 height 10
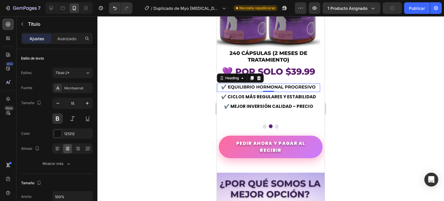
click at [179, 110] on div at bounding box center [270, 108] width 347 height 185
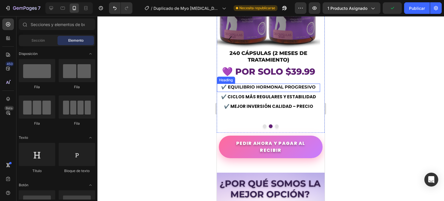
drag, startPoint x: 284, startPoint y: 112, endPoint x: 290, endPoint y: 114, distance: 6.4
click at [284, 90] on h2 "⁠⁠⁠⁠⁠⁠⁠ ✔️ EQUILIBRIO HORMONAL PROGRESIVO" at bounding box center [268, 87] width 103 height 7
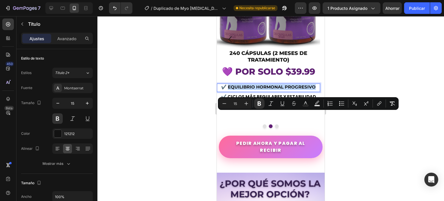
drag, startPoint x: 314, startPoint y: 116, endPoint x: 230, endPoint y: 118, distance: 84.7
click at [230, 90] on p "✔️ EQUILIBRIO HORMONAL PROGRESIVO" at bounding box center [268, 87] width 102 height 6
click at [257, 105] on icon "Editor contextual toolbar" at bounding box center [259, 104] width 6 height 6
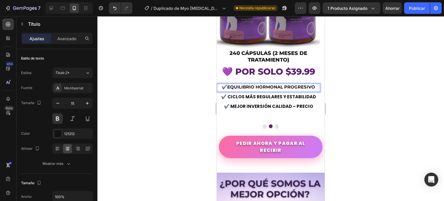
click at [229, 90] on p "✔️ EQUILIBRIO HORMONAL PROGRESIVO" at bounding box center [268, 87] width 102 height 6
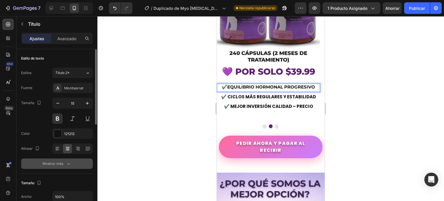
click at [64, 161] on div "Mostrar más" at bounding box center [56, 164] width 29 height 6
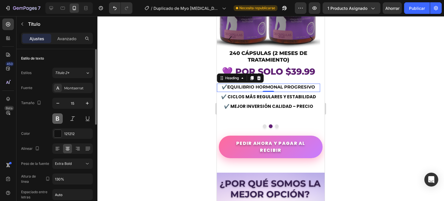
click at [58, 120] on button at bounding box center [57, 118] width 10 height 10
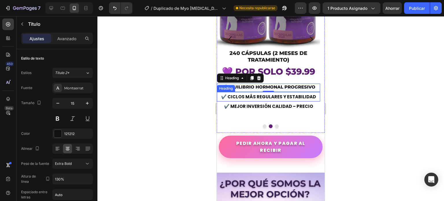
click at [230, 100] on h2 "✔️ CICLOS MÁS REGULARES Y ESTABILIDAD" at bounding box center [268, 96] width 103 height 7
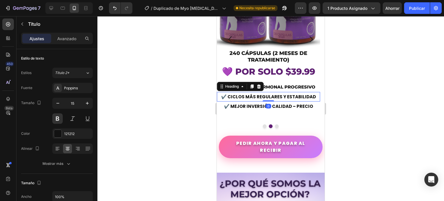
click at [230, 100] on h2 "✔️ CICLOS MÁS REGULARES Y ESTABILIDAD" at bounding box center [268, 96] width 103 height 7
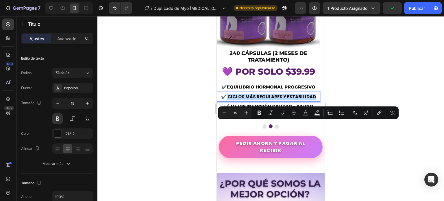
drag, startPoint x: 230, startPoint y: 124, endPoint x: 314, endPoint y: 124, distance: 84.1
click at [314, 100] on p "✔️ CICLOS MÁS REGULARES Y ESTABILIDAD" at bounding box center [268, 97] width 102 height 6
click at [75, 88] on font "Poppins" at bounding box center [71, 88] width 14 height 5
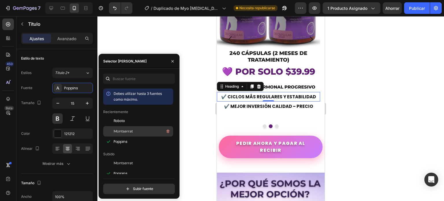
click at [132, 130] on font "Montserrat" at bounding box center [123, 131] width 19 height 4
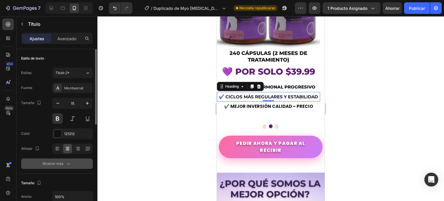
click at [70, 161] on icon "button" at bounding box center [69, 164] width 6 height 6
click at [90, 164] on icon at bounding box center [87, 164] width 6 height 6
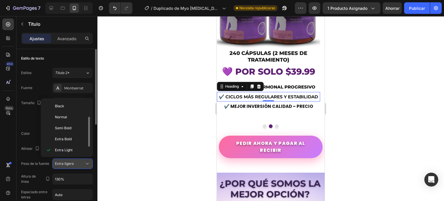
scroll to position [10, 0]
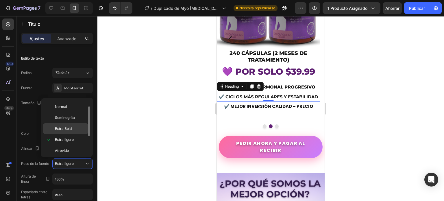
click at [62, 129] on font "Extra Bold" at bounding box center [63, 128] width 17 height 4
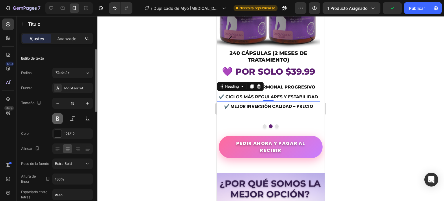
click at [58, 119] on button at bounding box center [57, 118] width 10 height 10
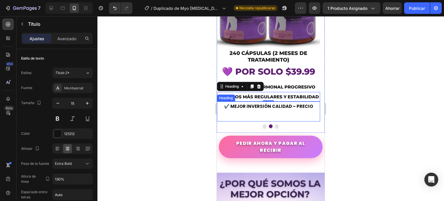
click at [295, 110] on h2 "✔️ MEJOR INVERSIÓN CALIDAD – PRECIO" at bounding box center [268, 106] width 103 height 7
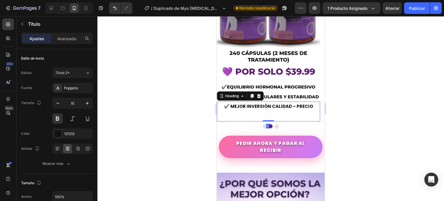
click at [312, 110] on h2 "✔️ MEJOR INVERSIÓN CALIDAD – PRECIO" at bounding box center [268, 106] width 103 height 7
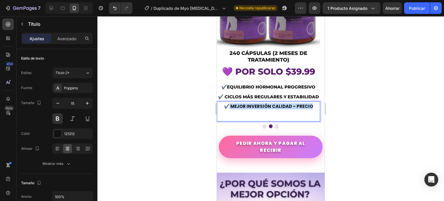
drag, startPoint x: 312, startPoint y: 134, endPoint x: 230, endPoint y: 134, distance: 81.5
click at [230, 109] on p "✔️ MEJOR INVERSIÓN CALIDAD – PRECIO" at bounding box center [268, 106] width 102 height 6
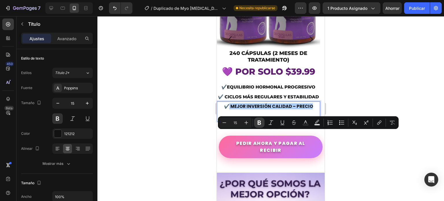
click at [261, 123] on icon "Barra de herramientas contextual del editor" at bounding box center [259, 123] width 6 height 6
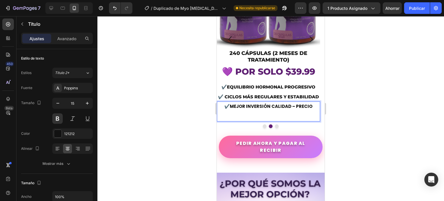
click at [232, 109] on strong "MEJOR INVERSIÓN CALIDAD – PRECIO" at bounding box center [271, 106] width 83 height 6
drag, startPoint x: 234, startPoint y: 134, endPoint x: 317, endPoint y: 134, distance: 83.2
click at [317, 109] on p "✔️ MEJOR INVERSIÓN CALIDAD – PRECIO" at bounding box center [268, 106] width 102 height 6
click at [314, 109] on p "✔️ MEJOR INVERSIÓN CALIDAD – PRECIO" at bounding box center [268, 106] width 102 height 6
click at [307, 109] on strong "MEJOR INVERSIÓN CALIDAD – PRECIO" at bounding box center [271, 106] width 83 height 6
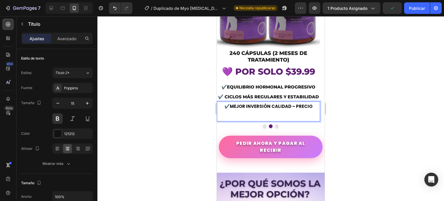
click at [274, 109] on strong "MEJOR INVERSIÓN CALIDAD – PRECIO" at bounding box center [271, 106] width 83 height 6
click at [235, 109] on strong "MEJOR INVERSIÓN CALIDAD – PRECIO" at bounding box center [271, 106] width 83 height 6
drag, startPoint x: 203, startPoint y: 141, endPoint x: 190, endPoint y: 141, distance: 13.0
click at [203, 141] on div at bounding box center [270, 108] width 347 height 185
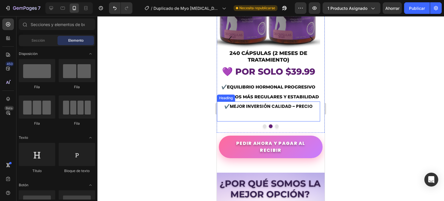
click at [257, 109] on strong "MEJOR INVERSIÓN CALIDAD – PRECIO" at bounding box center [271, 106] width 83 height 6
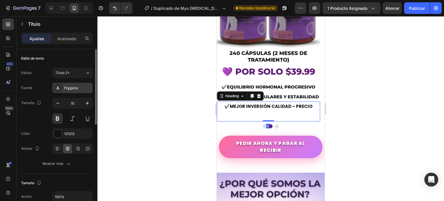
click at [73, 89] on font "Poppins" at bounding box center [71, 88] width 14 height 5
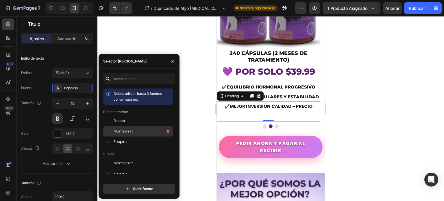
click at [124, 129] on font "Montserrat" at bounding box center [123, 131] width 19 height 4
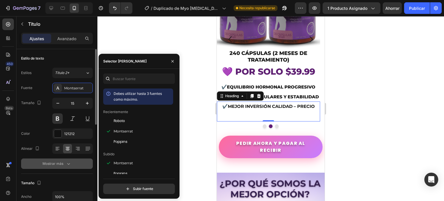
click at [67, 162] on icon "button" at bounding box center [69, 164] width 6 height 6
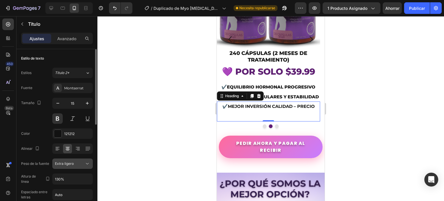
click at [87, 166] on icon at bounding box center [87, 164] width 6 height 6
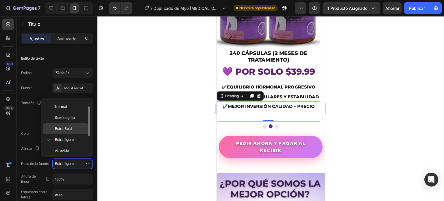
click at [66, 129] on font "Extra Bold" at bounding box center [63, 128] width 17 height 4
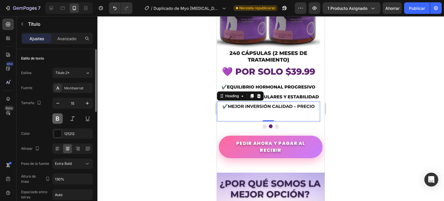
click at [59, 118] on button at bounding box center [57, 118] width 10 height 10
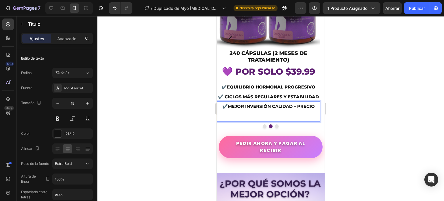
click at [230, 109] on strong "MEJOR INVERSIÓN CALIDAD – PRECIO" at bounding box center [271, 105] width 87 height 5
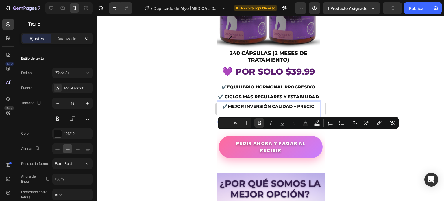
drag, startPoint x: 230, startPoint y: 134, endPoint x: 317, endPoint y: 134, distance: 87.9
click at [317, 109] on p "✔️ MEJOR INVERSIÓN CALIDAD – PRECIO" at bounding box center [268, 106] width 102 height 6
click at [261, 121] on icon "Editor contextual toolbar" at bounding box center [259, 123] width 6 height 6
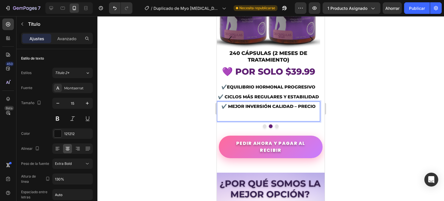
click at [193, 138] on div at bounding box center [270, 108] width 347 height 185
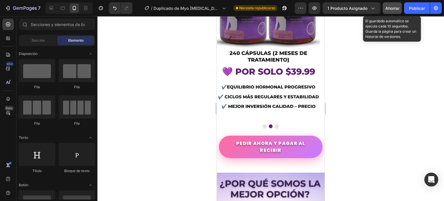
click at [389, 6] on font "Ahorrar" at bounding box center [392, 8] width 14 height 5
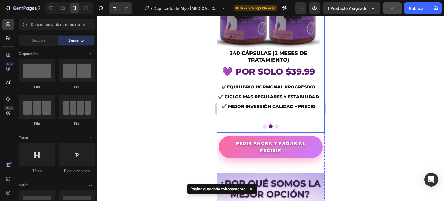
click at [275, 128] on button "Dot" at bounding box center [277, 126] width 4 height 4
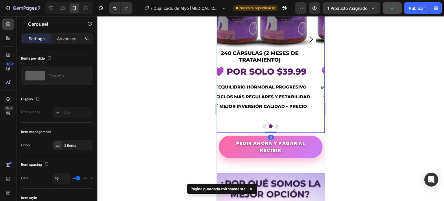
scroll to position [1737, 0]
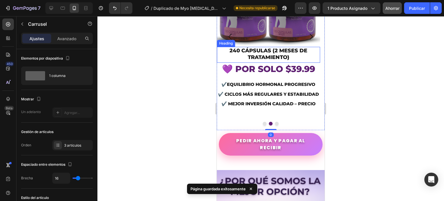
click at [267, 62] on h2 "240 CÁPSULAS (2 MESES DE TRATAMIENTO)" at bounding box center [268, 54] width 103 height 15
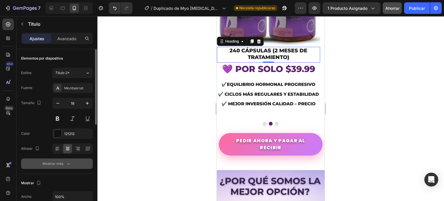
click at [62, 164] on font "Mostrar más" at bounding box center [52, 163] width 21 height 4
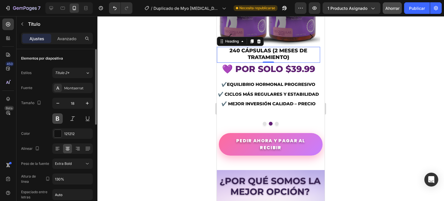
click at [60, 117] on button at bounding box center [57, 118] width 10 height 10
click at [206, 99] on div at bounding box center [270, 108] width 347 height 185
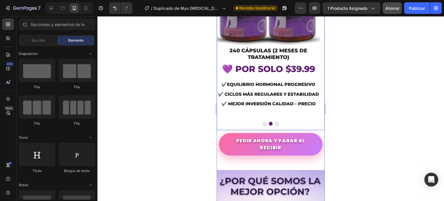
click at [275, 125] on button "Dot" at bounding box center [277, 124] width 4 height 4
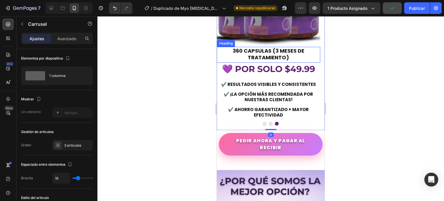
click at [254, 62] on h2 "360 CAPSULAS (3 MESES DE TRATAMIENTO)" at bounding box center [268, 54] width 103 height 15
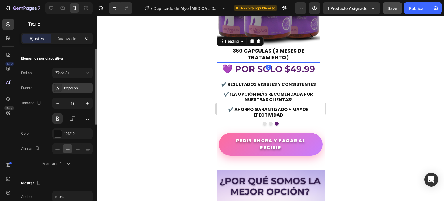
click at [73, 90] on font "Poppins" at bounding box center [71, 88] width 14 height 5
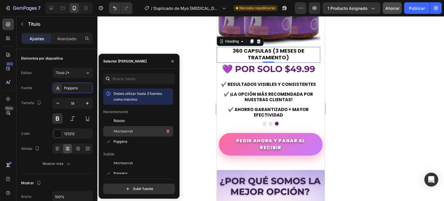
click at [123, 132] on font "Montserrat" at bounding box center [123, 131] width 19 height 4
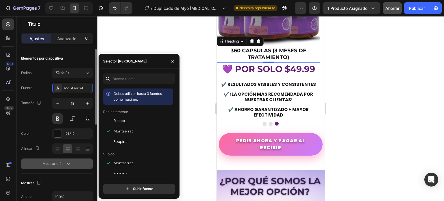
click at [67, 161] on icon "button" at bounding box center [69, 164] width 6 height 6
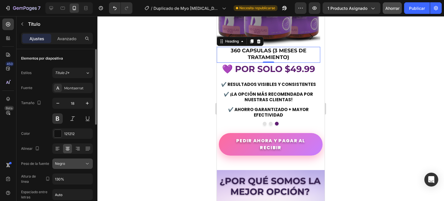
click at [84, 161] on div "Negro" at bounding box center [69, 163] width 29 height 5
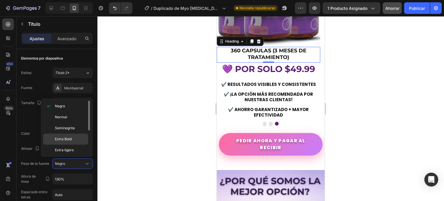
click at [71, 139] on font "Extra Bold" at bounding box center [63, 139] width 17 height 4
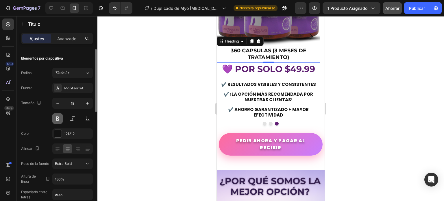
click at [59, 116] on button at bounding box center [57, 118] width 10 height 10
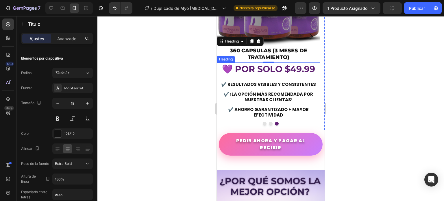
click at [206, 99] on div at bounding box center [270, 108] width 347 height 185
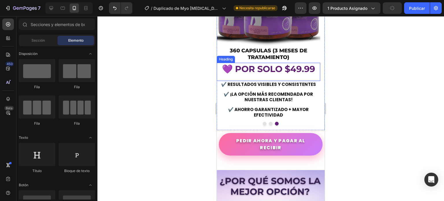
click at [302, 75] on h2 "💜 POR SOLO $49.99" at bounding box center [268, 69] width 103 height 12
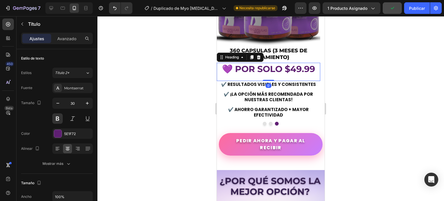
click at [316, 75] on h2 "💜 POR SOLO $49.99" at bounding box center [268, 69] width 103 height 12
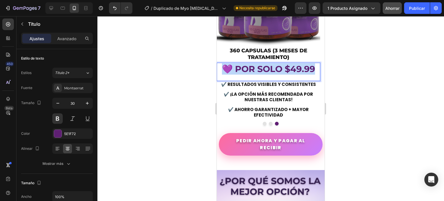
drag, startPoint x: 316, startPoint y: 98, endPoint x: 226, endPoint y: 97, distance: 89.6
click at [226, 75] on p "💜 POR SOLO $49.99" at bounding box center [268, 68] width 102 height 11
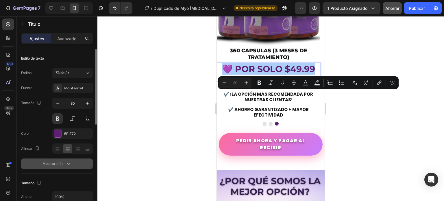
click at [67, 162] on icon "button" at bounding box center [69, 164] width 6 height 6
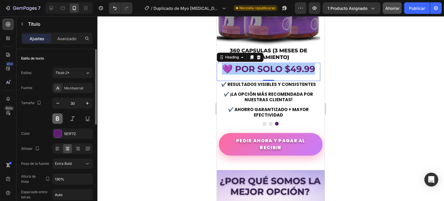
click at [58, 118] on button at bounding box center [57, 118] width 10 height 10
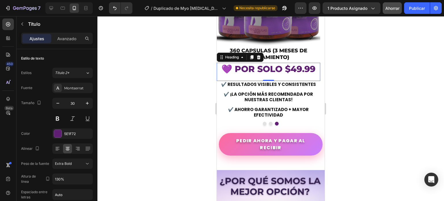
click at [181, 103] on div at bounding box center [270, 108] width 347 height 185
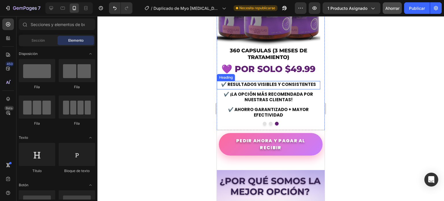
click at [316, 88] on h2 "✔️ RESULTADOS VISIBLES Y CONSISTENTES" at bounding box center [268, 84] width 103 height 7
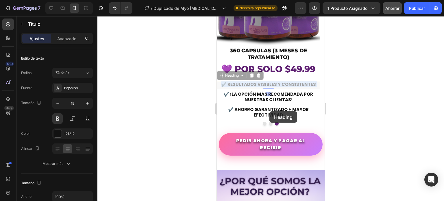
scroll to position [1733, 0]
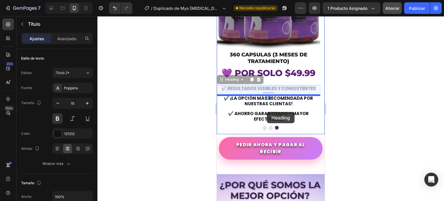
drag, startPoint x: 316, startPoint y: 111, endPoint x: 267, endPoint y: 112, distance: 49.4
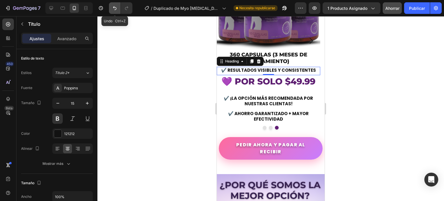
click at [113, 7] on icon "Deshacer/Rehacer" at bounding box center [114, 8] width 3 height 4
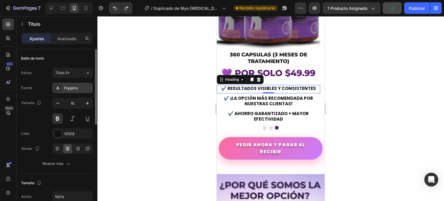
click at [73, 84] on div "Poppins" at bounding box center [72, 88] width 40 height 10
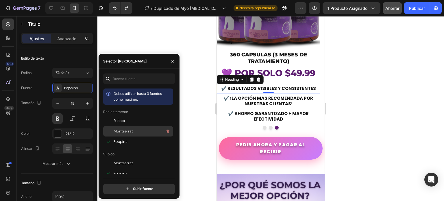
click at [127, 129] on font "Montserrat" at bounding box center [123, 131] width 19 height 4
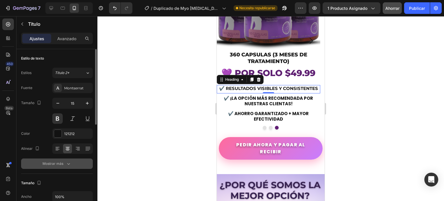
click at [73, 163] on button "Mostrar más" at bounding box center [57, 163] width 72 height 10
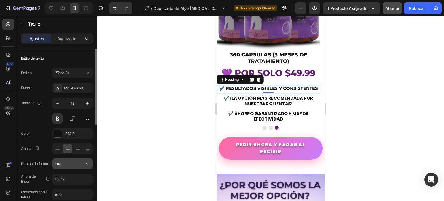
click at [87, 161] on icon at bounding box center [87, 164] width 6 height 6
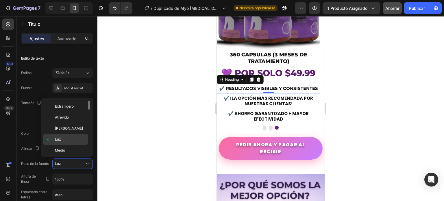
scroll to position [15, 0]
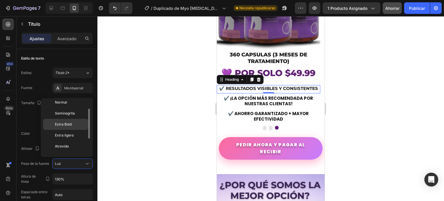
click at [71, 123] on font "Extra Bold" at bounding box center [63, 124] width 17 height 4
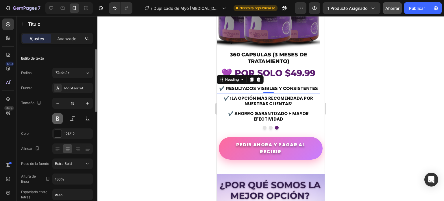
click at [58, 119] on button at bounding box center [57, 118] width 10 height 10
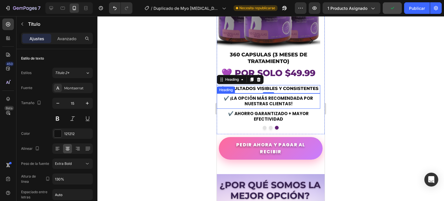
click at [287, 107] on h2 "✔️ ¡LA OPCIÓN MÁS RECOMENDADA POR NUESTRAS CLIENTAS!" at bounding box center [268, 101] width 103 height 12
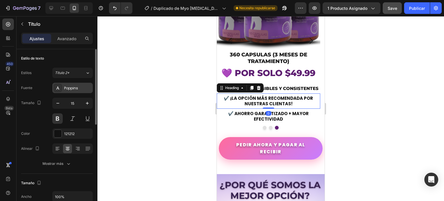
click at [72, 92] on div "Poppins" at bounding box center [72, 88] width 40 height 10
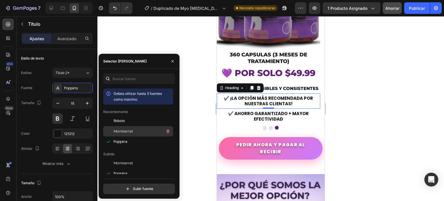
click at [129, 133] on font "Montserrat" at bounding box center [123, 131] width 19 height 4
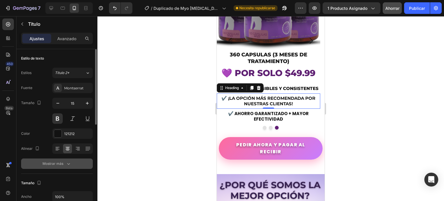
click at [72, 162] on button "Mostrar más" at bounding box center [57, 163] width 72 height 10
click at [88, 160] on button "Extra ligero" at bounding box center [72, 163] width 40 height 10
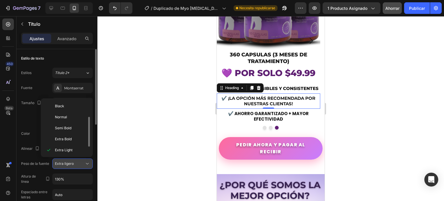
scroll to position [10, 0]
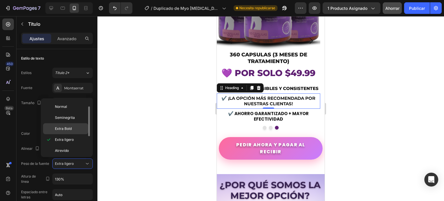
click at [74, 130] on p "Extra Bold" at bounding box center [70, 128] width 31 height 5
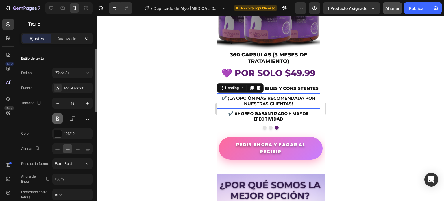
click at [59, 117] on button at bounding box center [57, 118] width 10 height 10
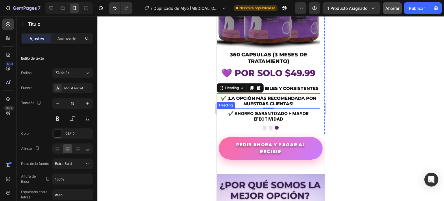
click at [273, 123] on h2 "✔️ AHORRO GARANTIZADO + MAYOR EFECTIVIDAD" at bounding box center [268, 116] width 103 height 12
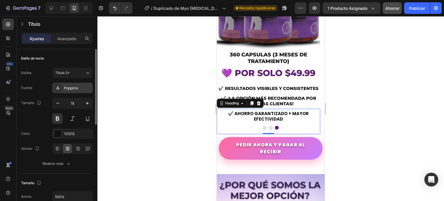
click at [72, 86] on font "Poppins" at bounding box center [71, 88] width 14 height 5
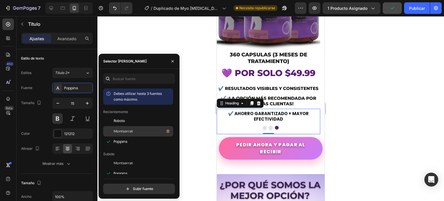
click at [123, 128] on div "Montserrat" at bounding box center [143, 131] width 58 height 7
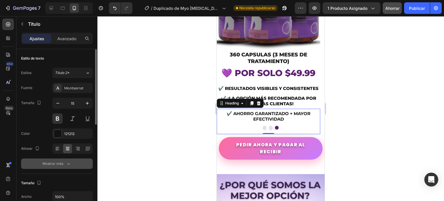
click at [68, 164] on icon "button" at bounding box center [68, 164] width 3 height 2
click at [84, 163] on div "Extra ligero" at bounding box center [69, 163] width 29 height 5
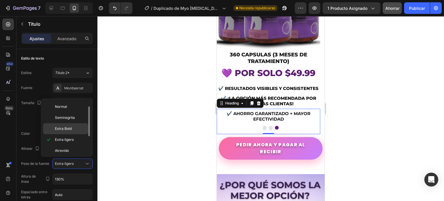
click at [71, 131] on div "Extra Bold" at bounding box center [65, 128] width 45 height 11
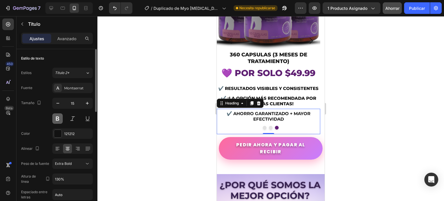
click at [60, 117] on button at bounding box center [57, 118] width 10 height 10
click at [193, 136] on div at bounding box center [270, 108] width 347 height 185
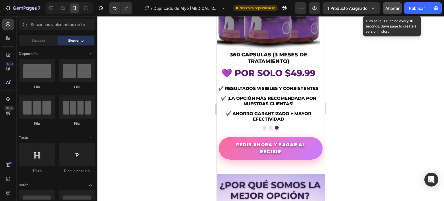
click at [391, 8] on font "Ahorrar" at bounding box center [392, 8] width 14 height 5
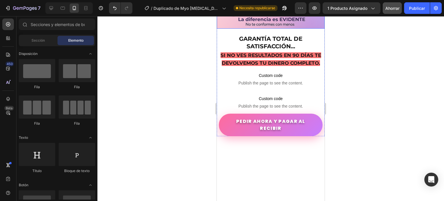
scroll to position [1993, 0]
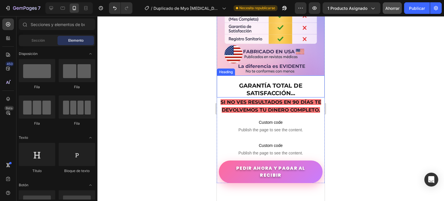
click at [238, 97] on h2 "GARANTÍA TOTAL DE SATISFACCIÓN..." at bounding box center [271, 89] width 108 height 16
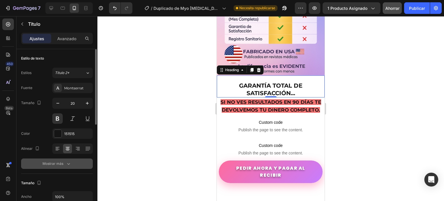
click at [70, 162] on icon "button" at bounding box center [69, 164] width 6 height 6
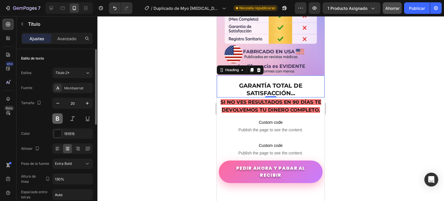
click at [61, 119] on button at bounding box center [57, 118] width 10 height 10
click at [206, 110] on div at bounding box center [270, 108] width 347 height 185
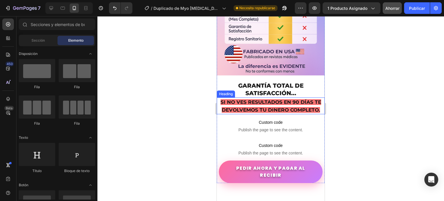
click at [244, 113] on span "SI NO VES RESULTADOS EN 90 DÍAS TE DEVOLVEMOS TU DINERO COMPLETO." at bounding box center [271, 106] width 101 height 14
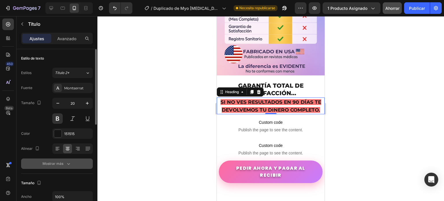
click at [66, 161] on icon "button" at bounding box center [69, 164] width 6 height 6
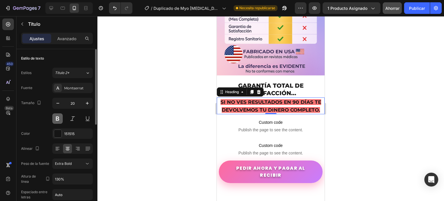
click at [59, 117] on button at bounding box center [57, 118] width 10 height 10
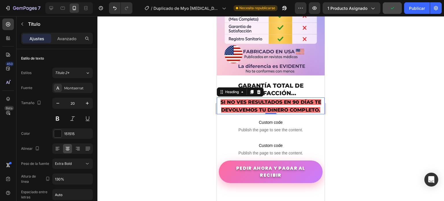
click at [197, 121] on div at bounding box center [270, 108] width 347 height 185
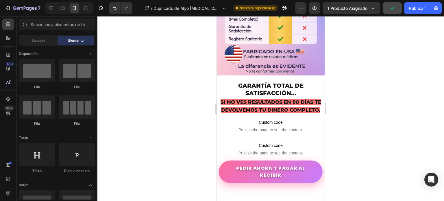
click at [197, 121] on div at bounding box center [270, 108] width 347 height 185
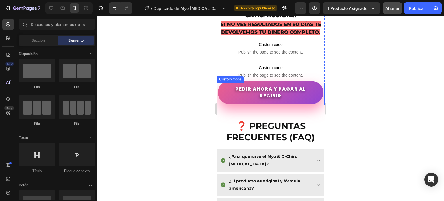
scroll to position [2080, 0]
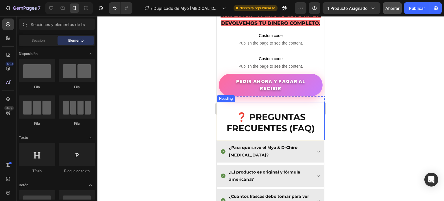
click at [243, 134] on h2 "❓ PREGUNTAS FRECUENTES (FAQ)" at bounding box center [271, 123] width 108 height 24
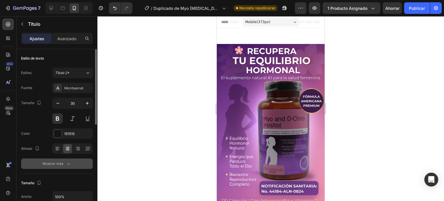
scroll to position [2080, 0]
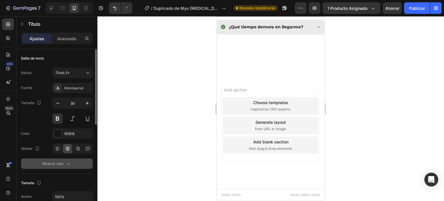
click at [68, 164] on icon "button" at bounding box center [69, 164] width 6 height 6
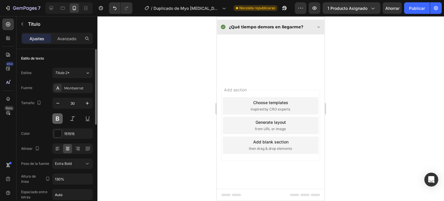
click at [58, 119] on button at bounding box center [57, 118] width 10 height 10
click at [189, 133] on div at bounding box center [270, 108] width 347 height 185
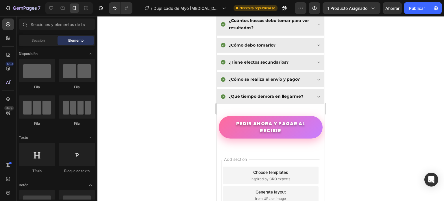
scroll to position [2258, 0]
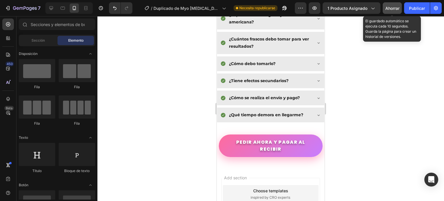
click at [397, 7] on font "Ahorrar" at bounding box center [392, 8] width 14 height 5
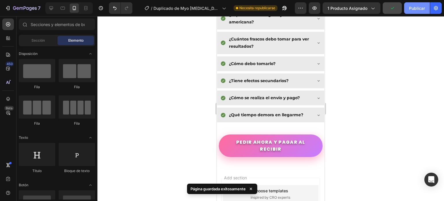
click at [418, 8] on font "Publicar" at bounding box center [417, 8] width 16 height 5
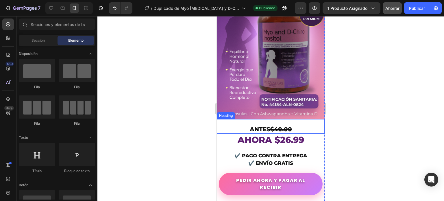
scroll to position [116, 0]
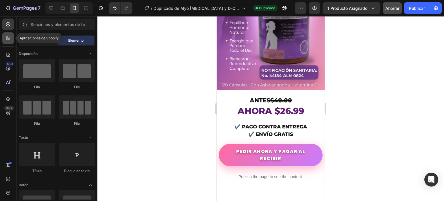
click at [12, 37] on div at bounding box center [8, 38] width 12 height 12
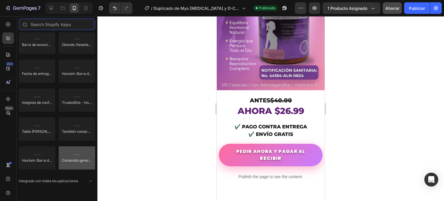
scroll to position [1674, 0]
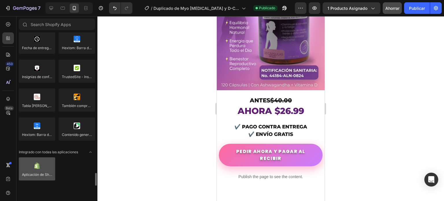
click at [38, 169] on div at bounding box center [37, 168] width 36 height 23
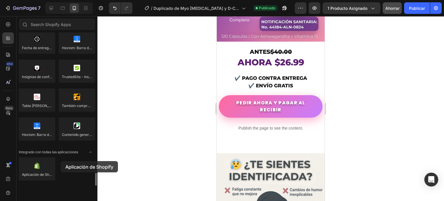
scroll to position [171, 0]
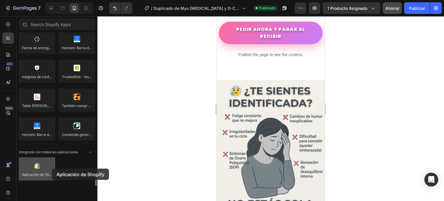
drag, startPoint x: 47, startPoint y: 169, endPoint x: 52, endPoint y: 169, distance: 4.4
click at [52, 169] on div at bounding box center [37, 168] width 36 height 23
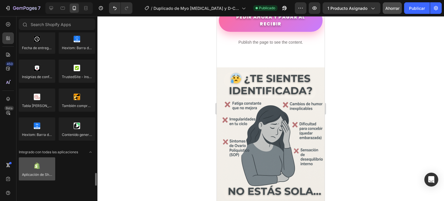
click at [40, 168] on div at bounding box center [37, 168] width 36 height 23
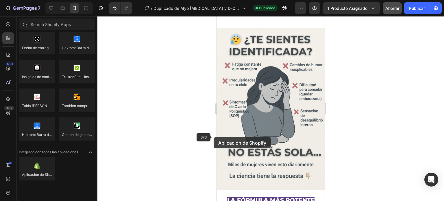
scroll to position [324, 0]
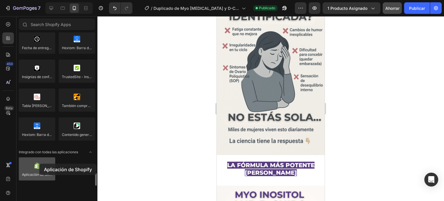
drag, startPoint x: 35, startPoint y: 166, endPoint x: 39, endPoint y: 164, distance: 5.5
click at [39, 164] on div at bounding box center [37, 168] width 36 height 23
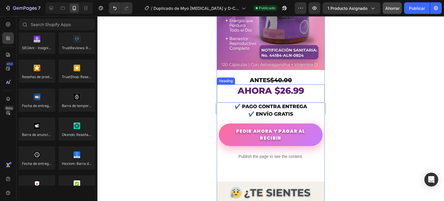
scroll to position [159, 0]
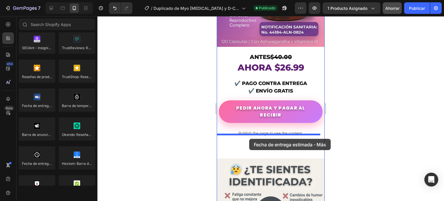
drag, startPoint x: 249, startPoint y: 176, endPoint x: 249, endPoint y: 139, distance: 37.6
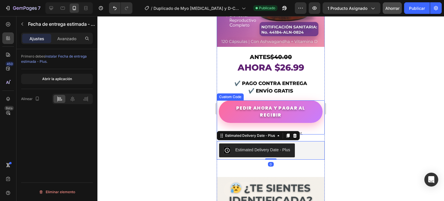
click at [188, 130] on div at bounding box center [270, 108] width 347 height 185
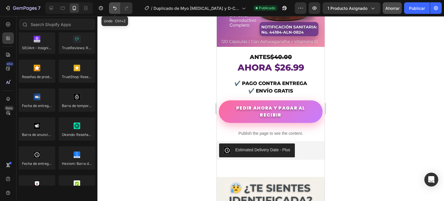
click at [113, 11] on button "Deshacer/Rehacer" at bounding box center [115, 8] width 12 height 12
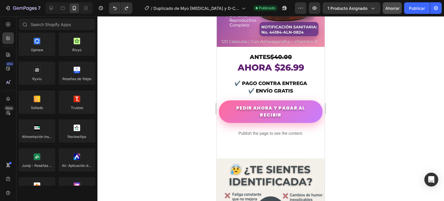
scroll to position [0, 0]
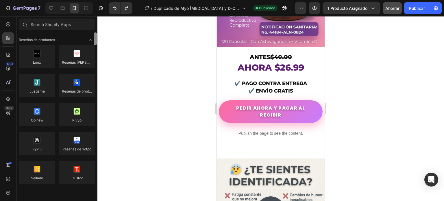
drag, startPoint x: 95, startPoint y: 125, endPoint x: 108, endPoint y: 34, distance: 91.4
click at [108, 0] on div "7 / Duplicado de Myo Inositol y D-Chiro Inositol Publicado Avance 1 producto as…" at bounding box center [222, 0] width 444 height 0
